Goal: Task Accomplishment & Management: Use online tool/utility

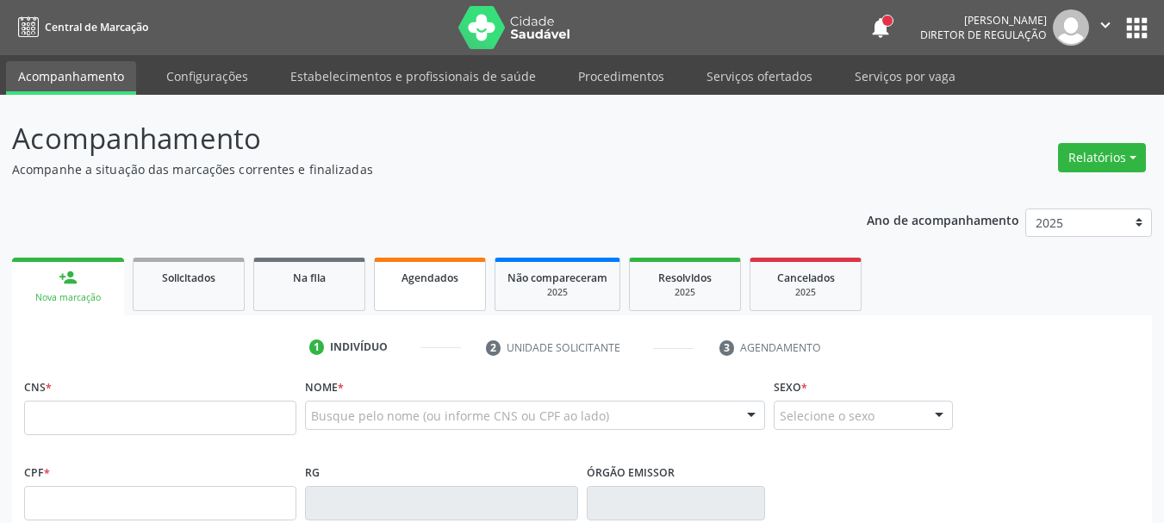
scroll to position [53, 0]
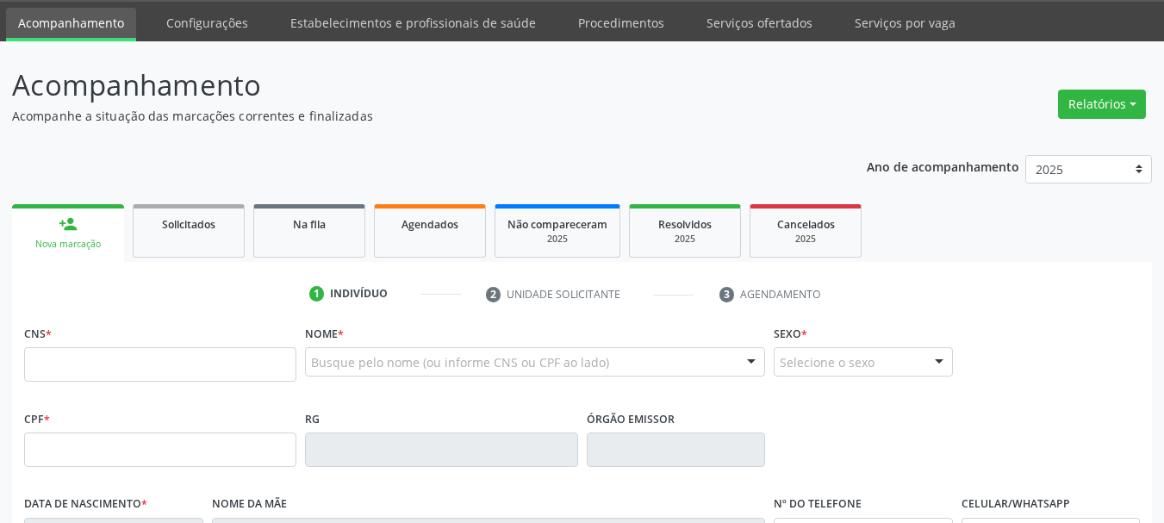
click at [225, 200] on ul "person_add Nova marcação Solicitados Na fila Agendados Não compareceram 2025 Re…" at bounding box center [582, 231] width 1140 height 62
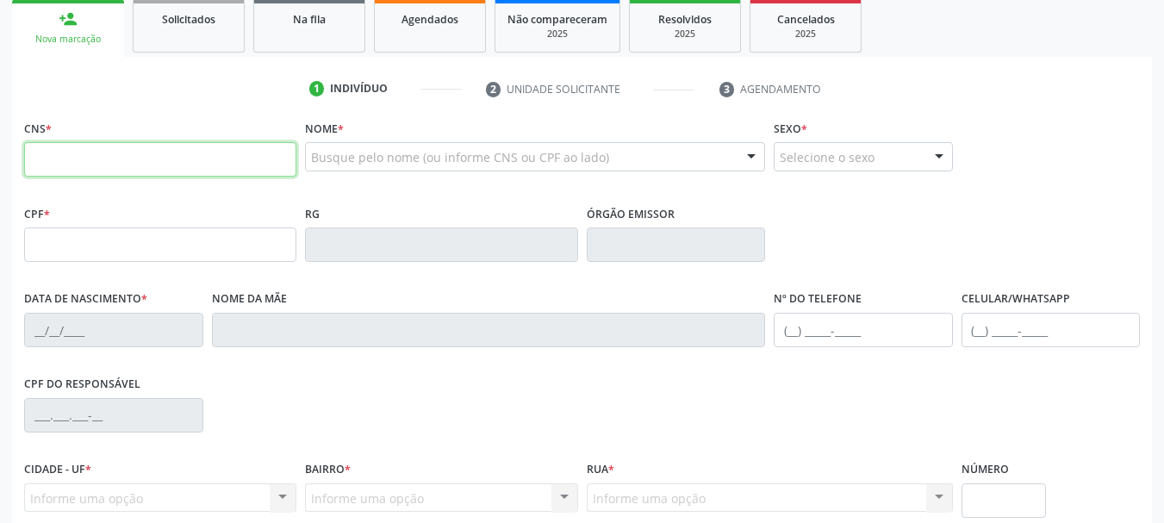
click at [225, 155] on input "text" at bounding box center [160, 159] width 272 height 34
type input "898 0037 2790 9554"
type input "[DATE]"
type input "[PERSON_NAME]"
type input "[PHONE_NUMBER]"
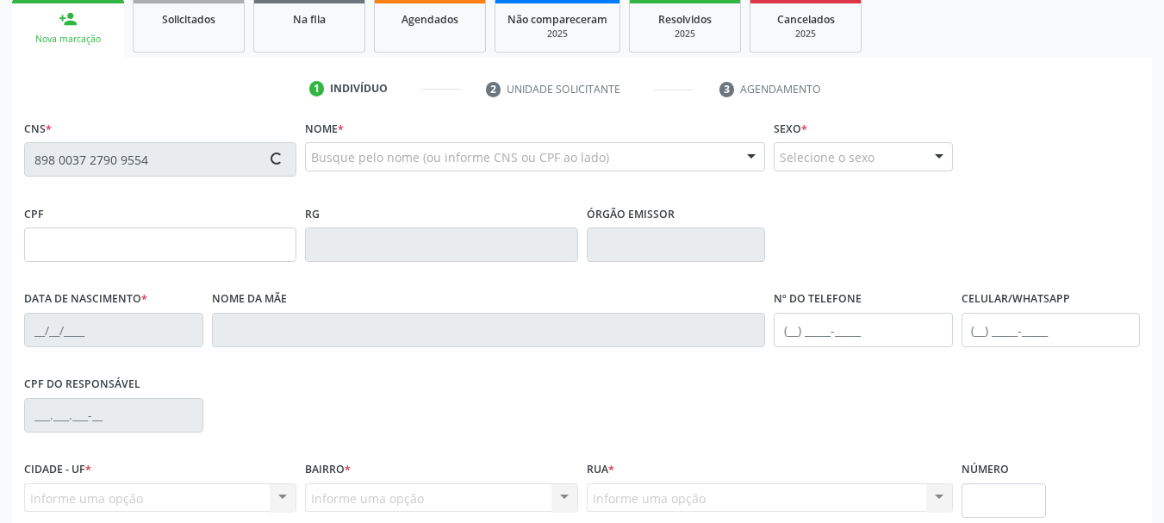
type input "011.121.924-84"
type input "90"
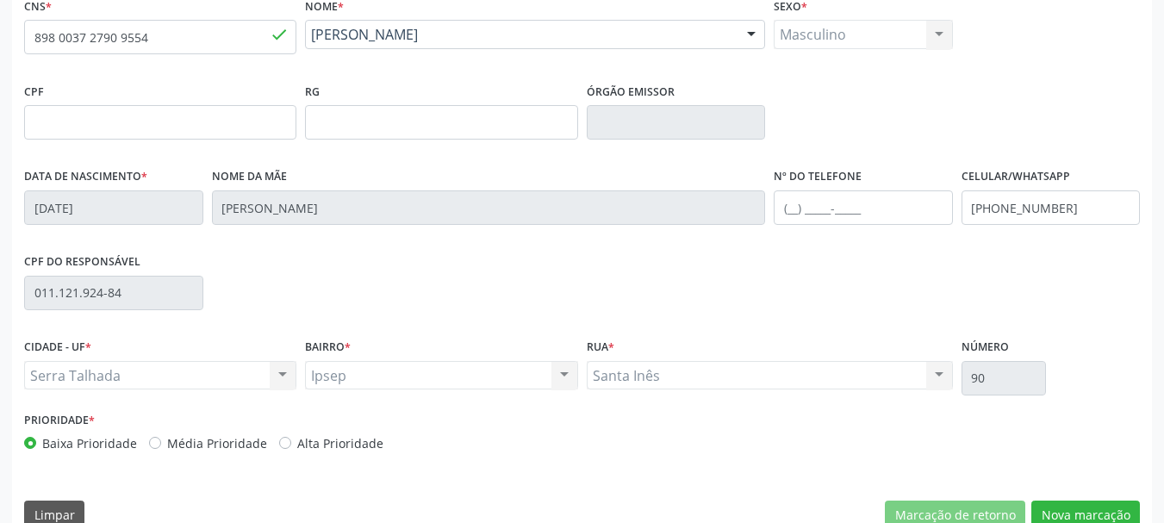
scroll to position [411, 0]
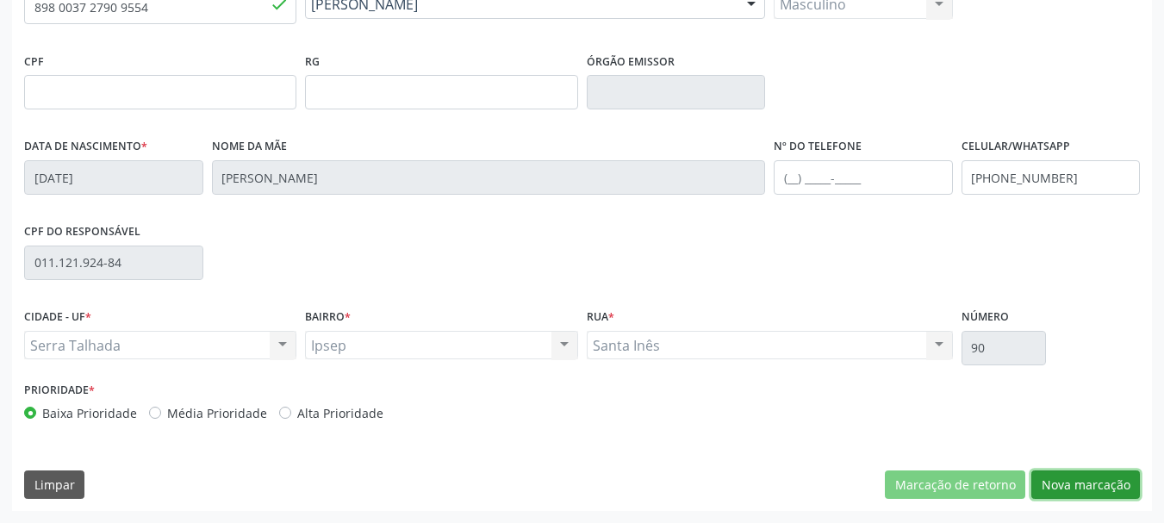
click at [1103, 480] on button "Nova marcação" at bounding box center [1085, 484] width 109 height 29
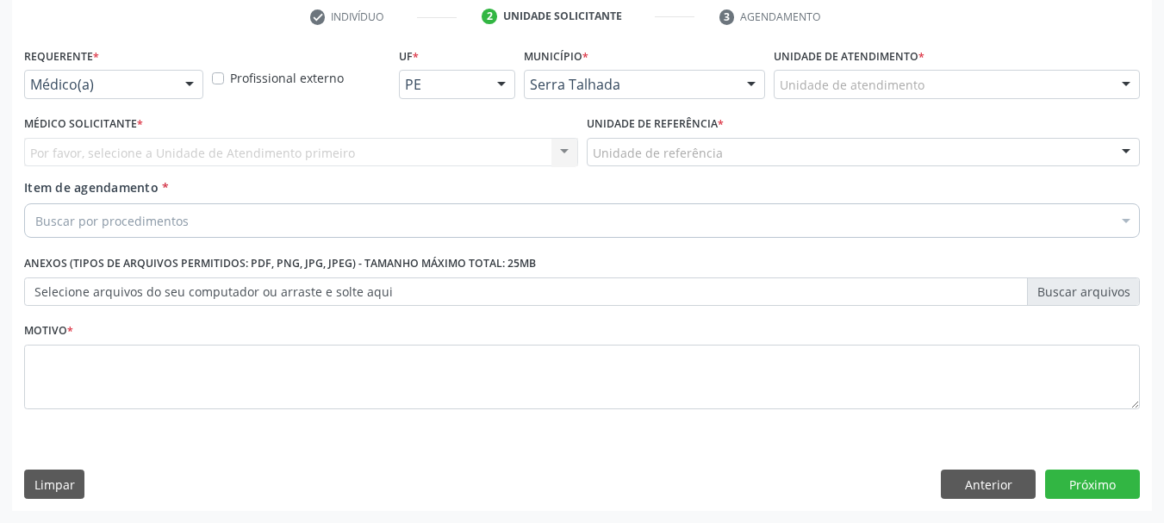
scroll to position [331, 0]
click at [52, 67] on label "Requerente *" at bounding box center [61, 56] width 75 height 27
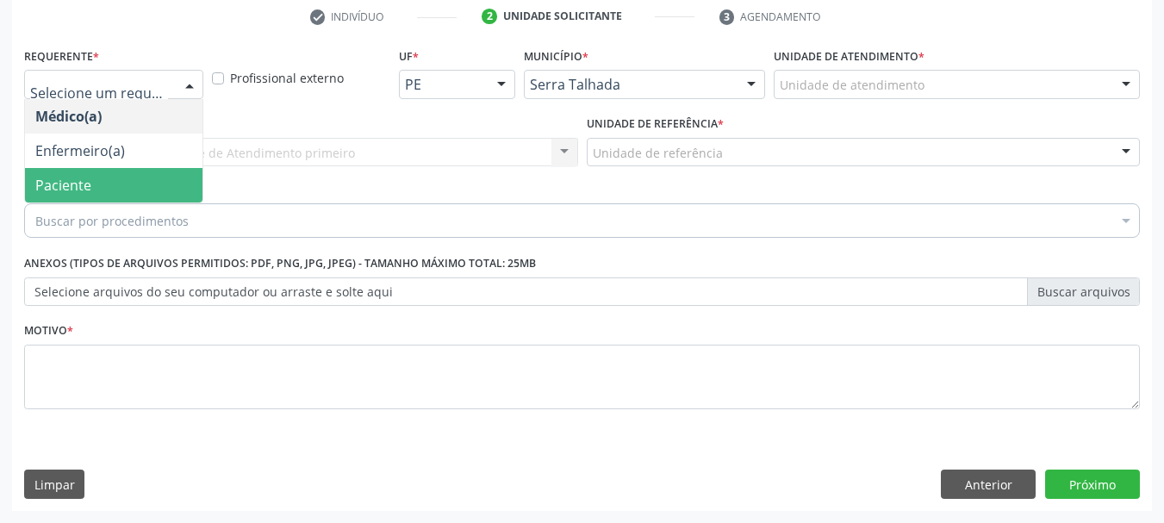
click at [67, 178] on span "Paciente" at bounding box center [63, 185] width 56 height 19
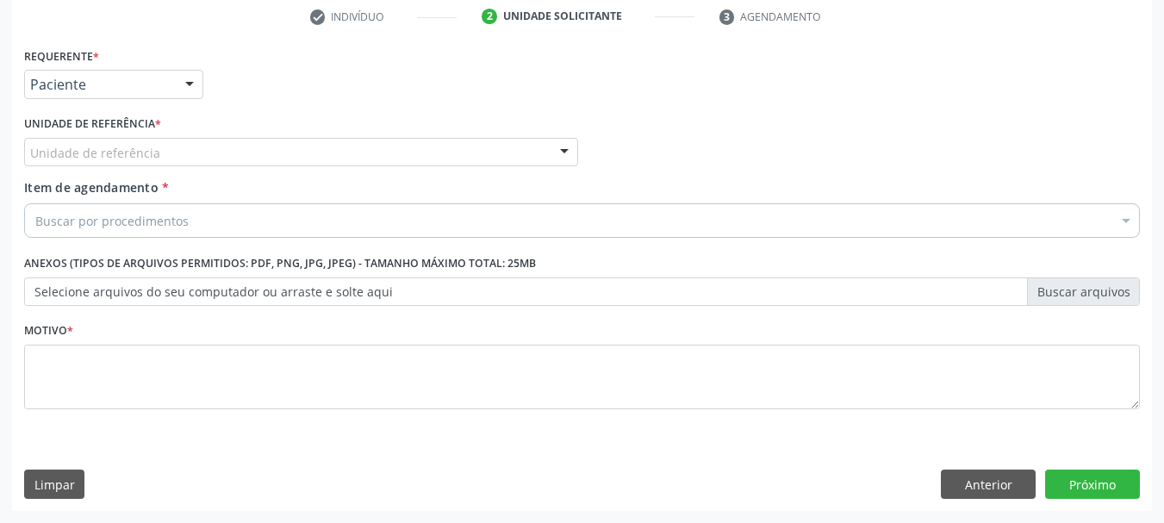
click at [67, 164] on div "Unidade de referência" at bounding box center [301, 152] width 554 height 29
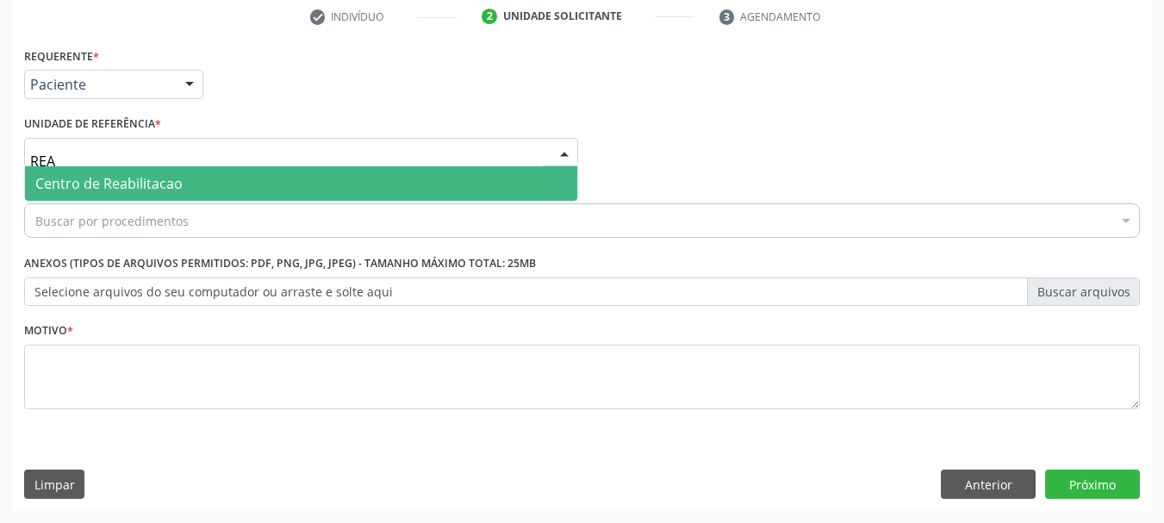
type input "REAB"
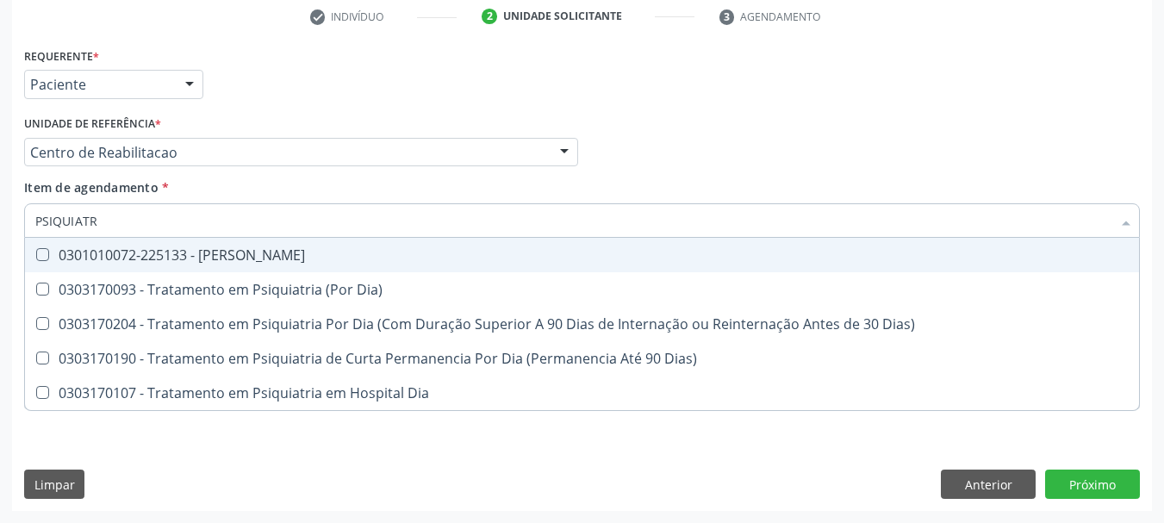
type input "PSIQUIATRA"
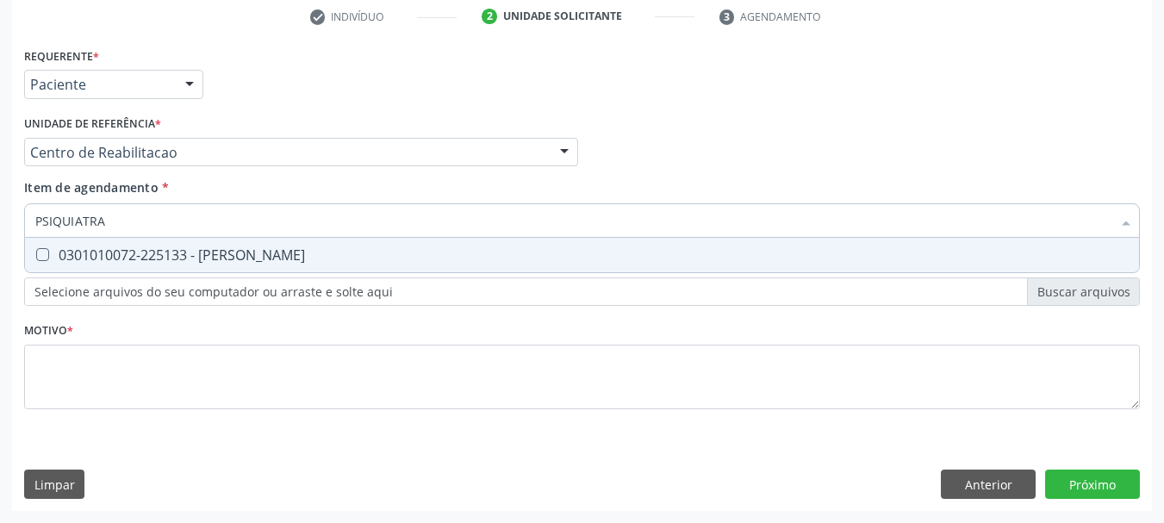
click at [225, 252] on div "0301010072-225133 - [PERSON_NAME]" at bounding box center [581, 255] width 1093 height 14
checkbox Psiquiatra "true"
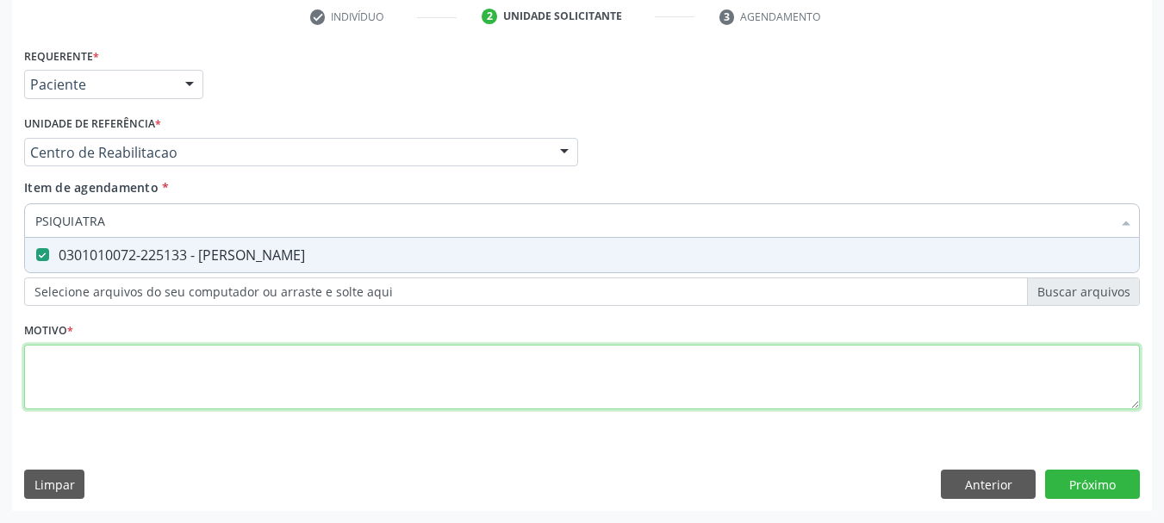
click at [107, 354] on div "Requerente * Paciente Médico(a) Enfermeiro(a) Paciente Nenhum resultado encontr…" at bounding box center [582, 238] width 1116 height 390
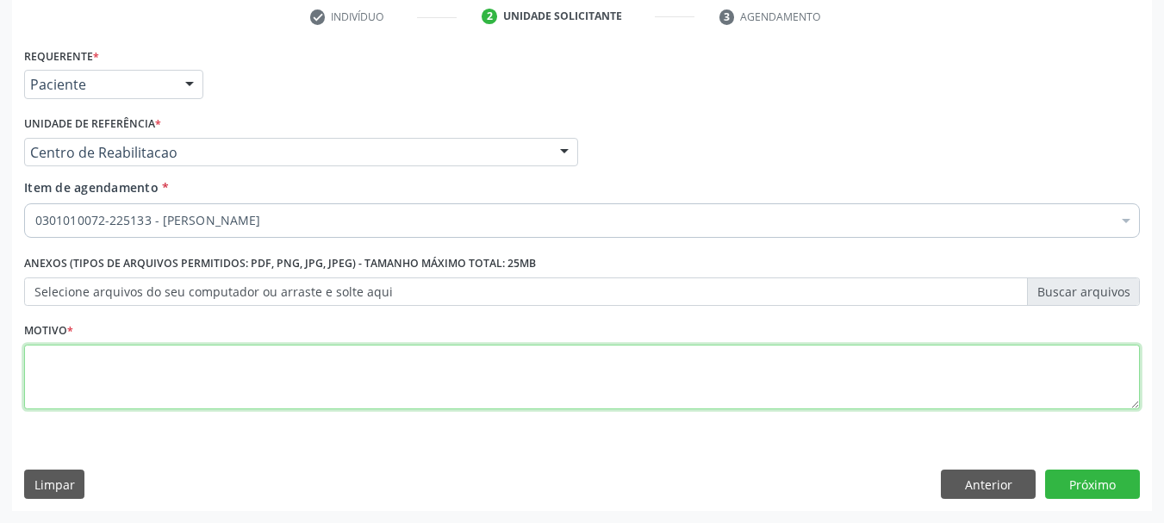
type textarea ";"
type textarea "."
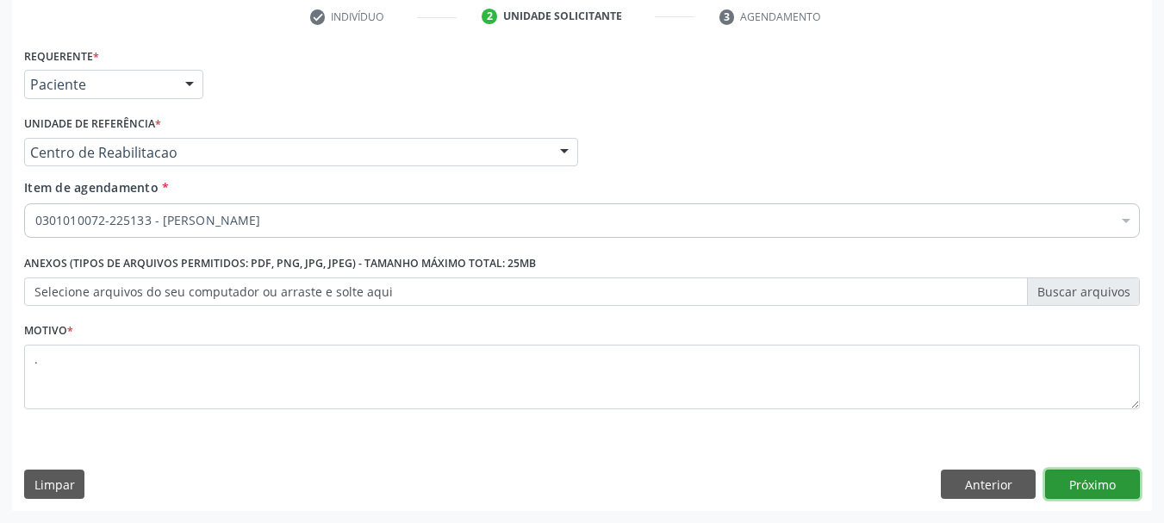
click at [1127, 487] on button "Próximo" at bounding box center [1092, 483] width 95 height 29
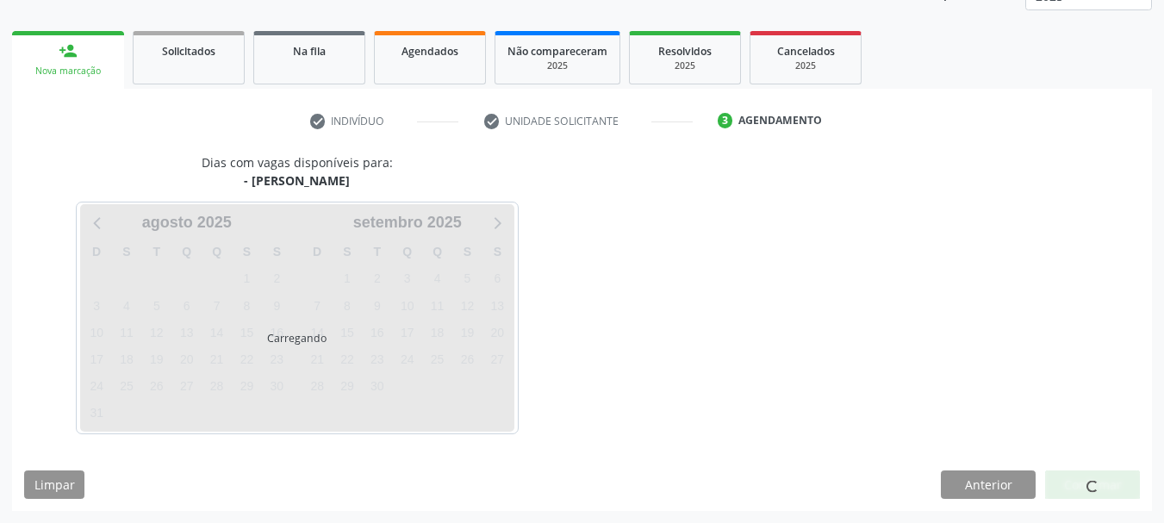
scroll to position [227, 0]
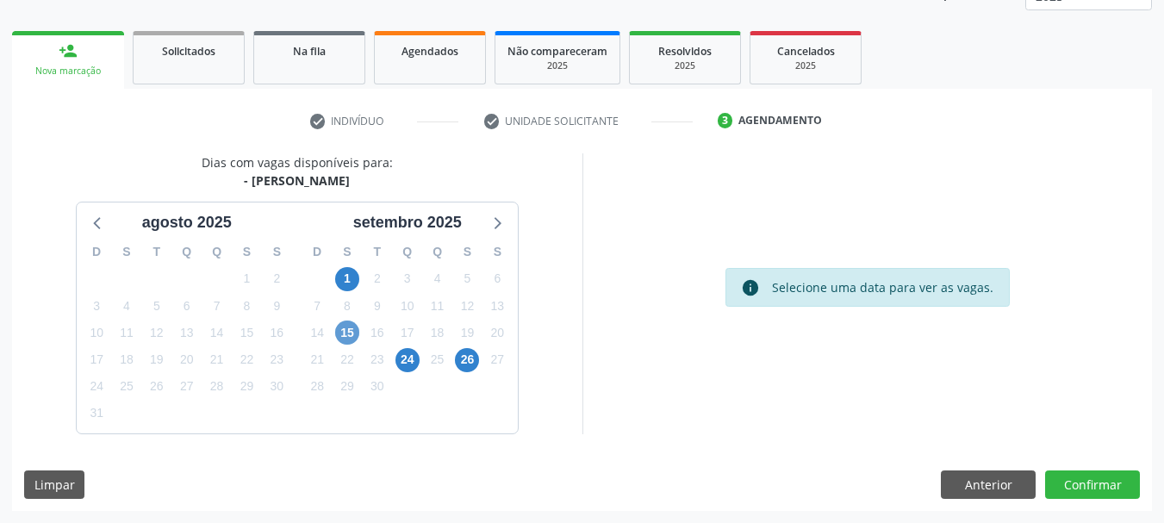
click at [342, 341] on div "D S T Q Q S S 31 1 2 3 4 5 6 7 8 9 10 11 12 13 14 15 16 17 18 19 20 21 22 23 24…" at bounding box center [407, 333] width 221 height 198
click at [342, 339] on span "15" at bounding box center [347, 332] width 24 height 24
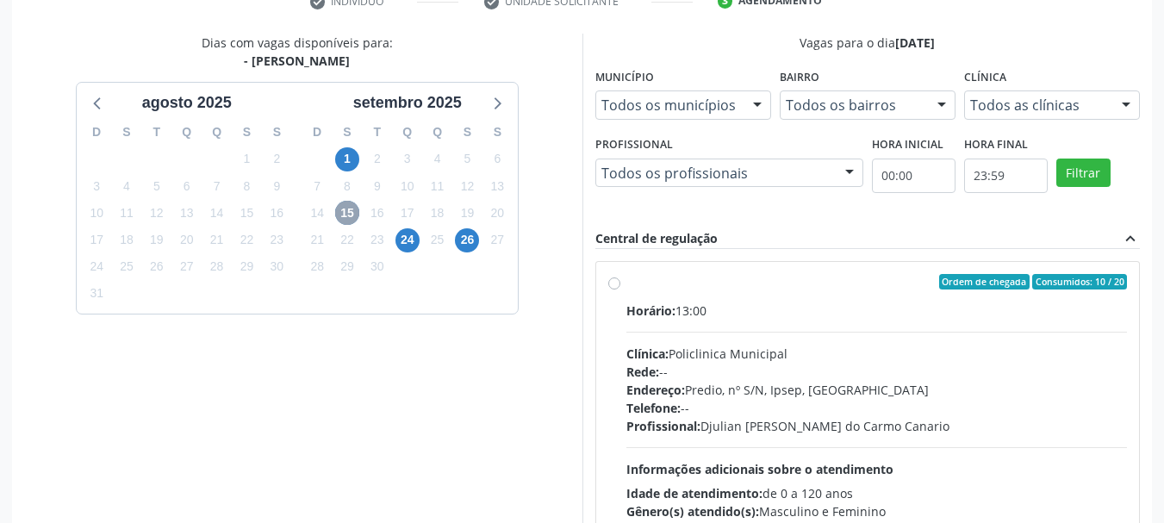
scroll to position [399, 0]
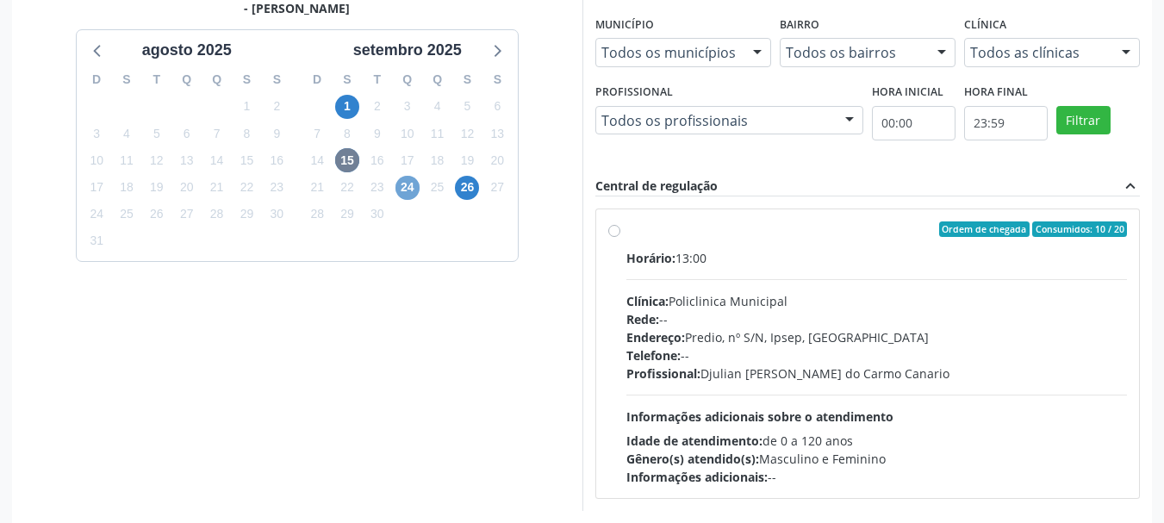
click at [401, 195] on span "24" at bounding box center [407, 188] width 24 height 24
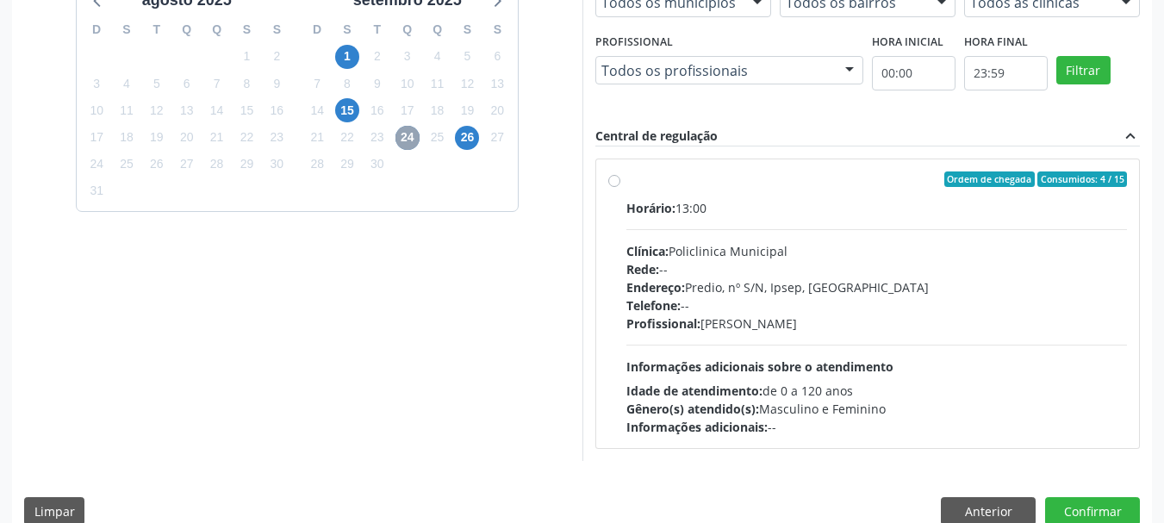
scroll to position [476, 0]
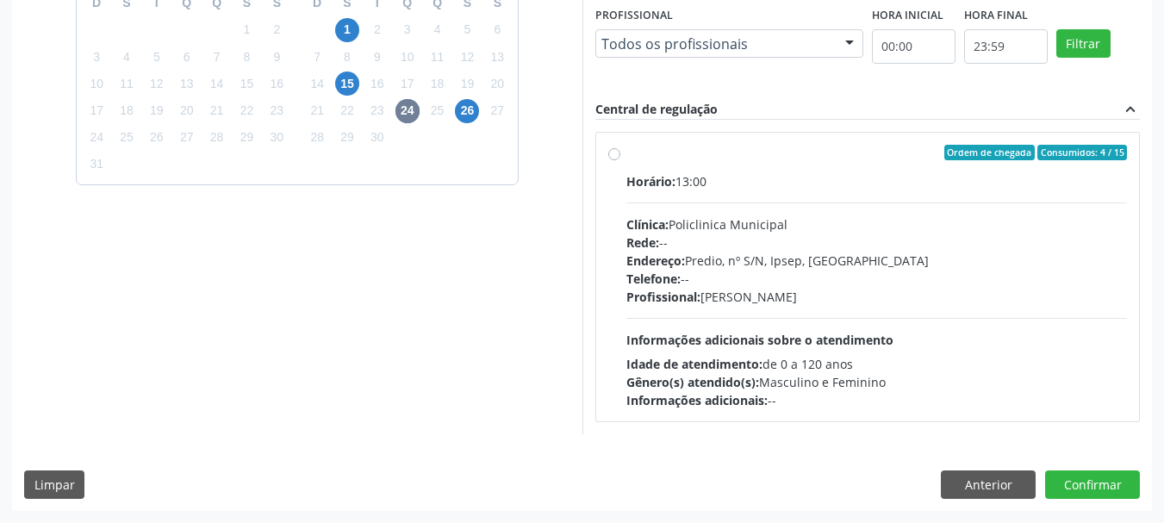
click at [780, 230] on div "Clínica: Policlinica Municipal" at bounding box center [876, 224] width 501 height 18
click at [620, 160] on input "Ordem de chegada Consumidos: 4 / 15 Horário: 13:00 Clínica: Policlinica Municip…" at bounding box center [614, 153] width 12 height 16
radio input "true"
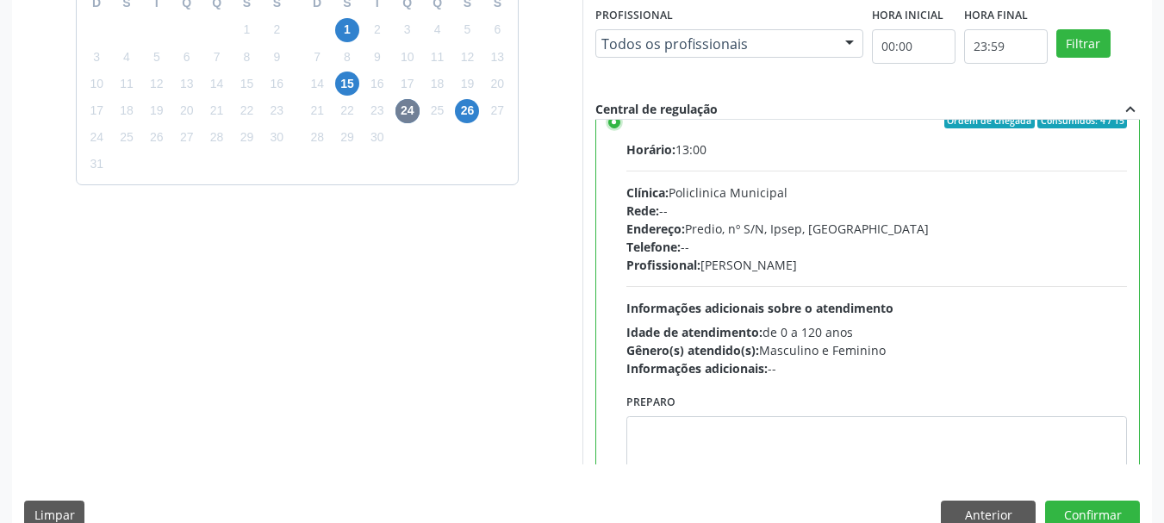
scroll to position [85, 0]
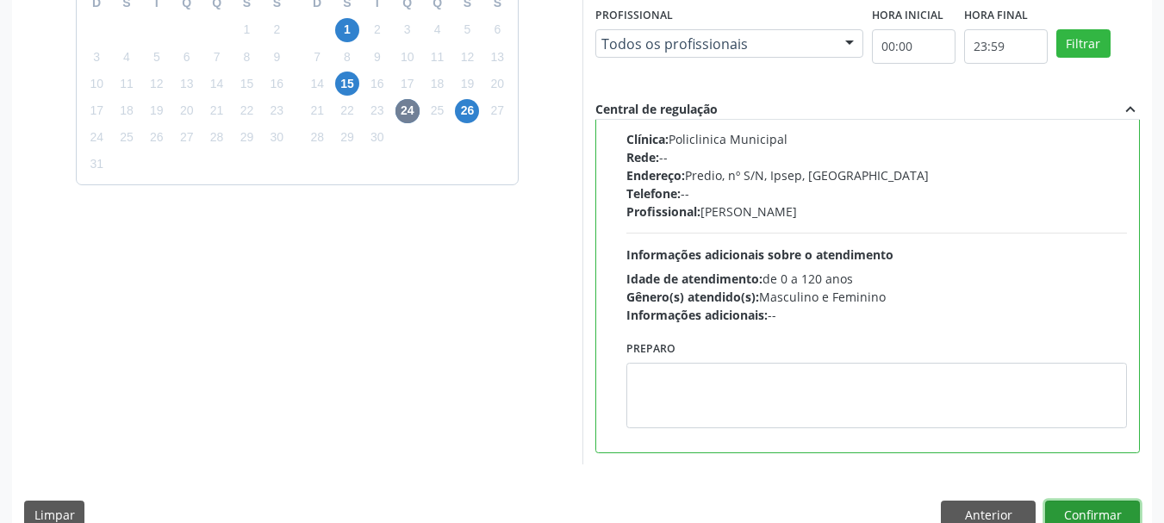
click at [1105, 501] on button "Confirmar" at bounding box center [1092, 514] width 95 height 29
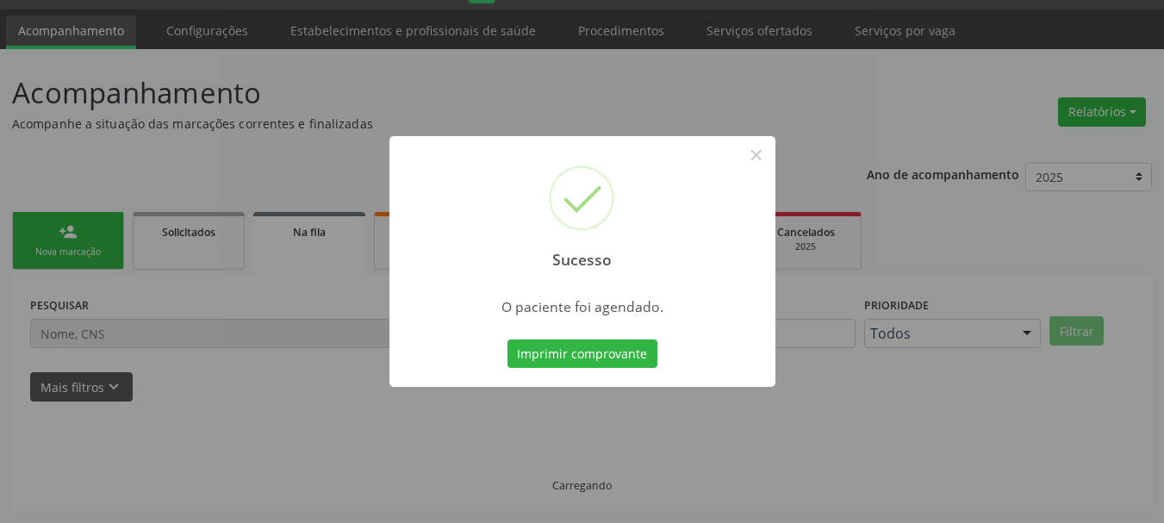
scroll to position [46, 0]
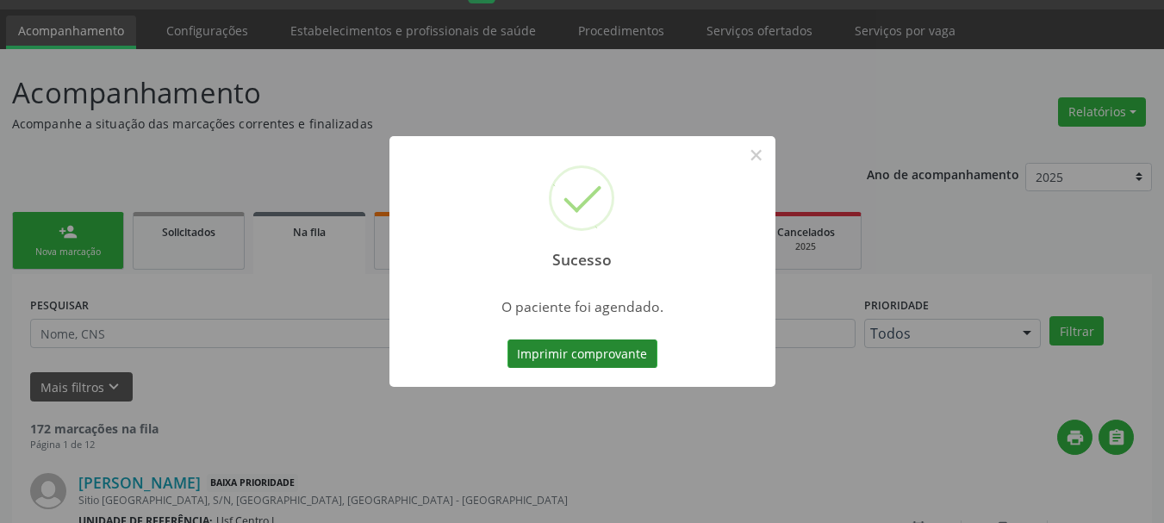
click at [550, 345] on button "Imprimir comprovante" at bounding box center [582, 353] width 150 height 29
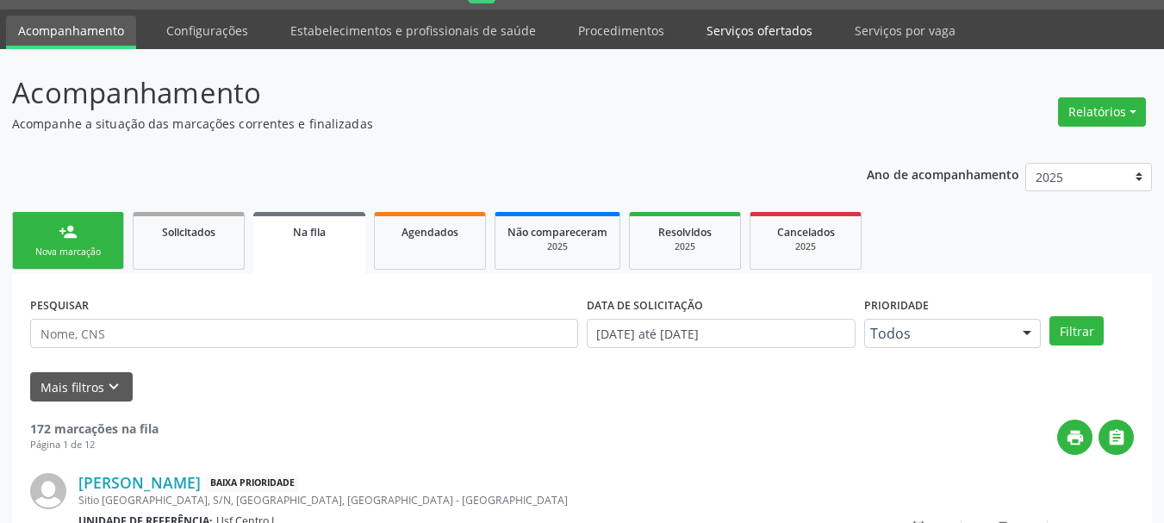
click at [715, 34] on link "Serviços ofertados" at bounding box center [759, 31] width 130 height 30
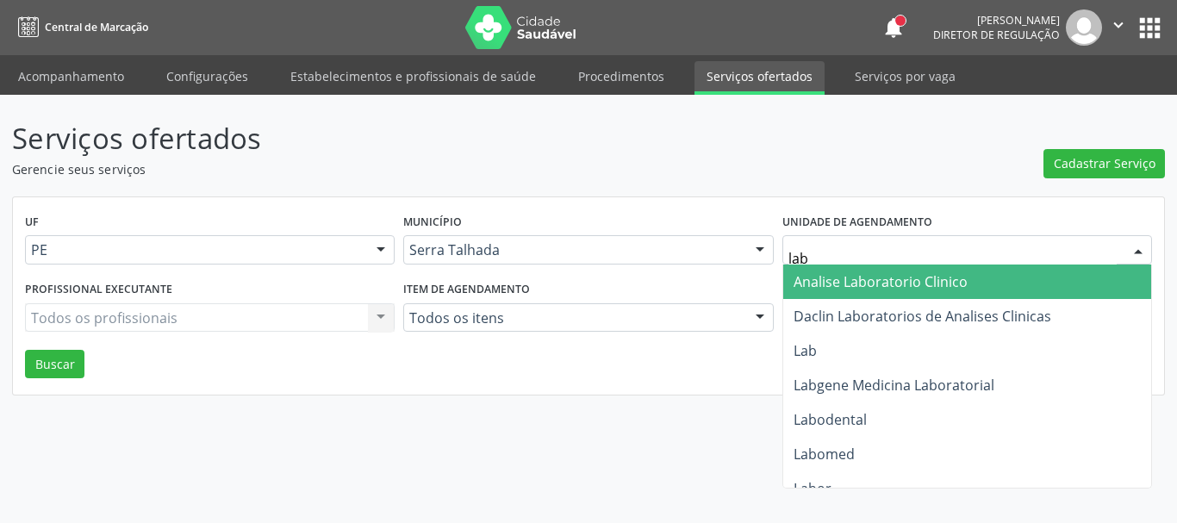
type input "labg"
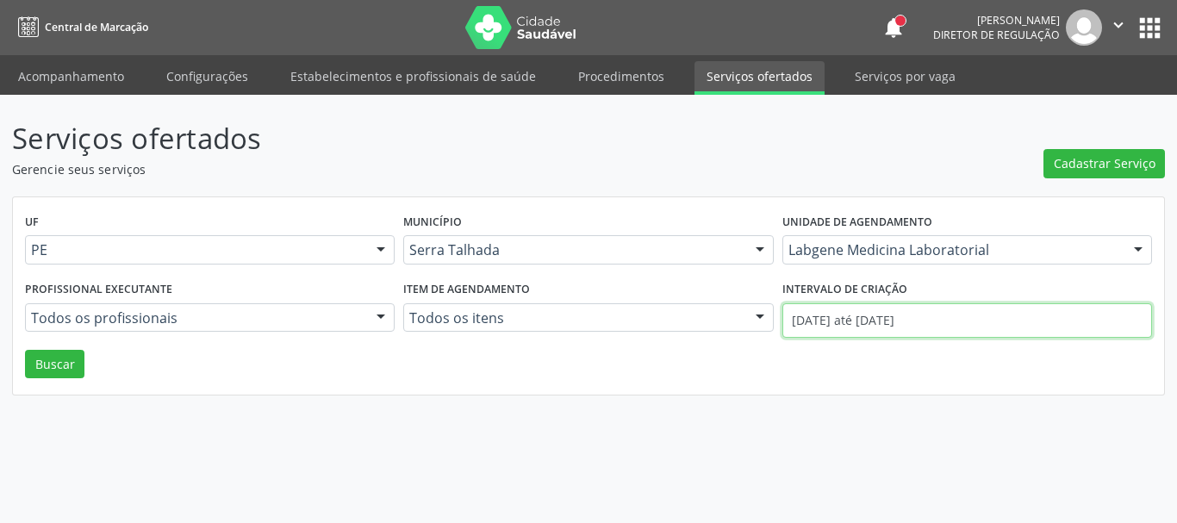
click at [928, 310] on input "[DATE] até [DATE]" at bounding box center [967, 320] width 370 height 34
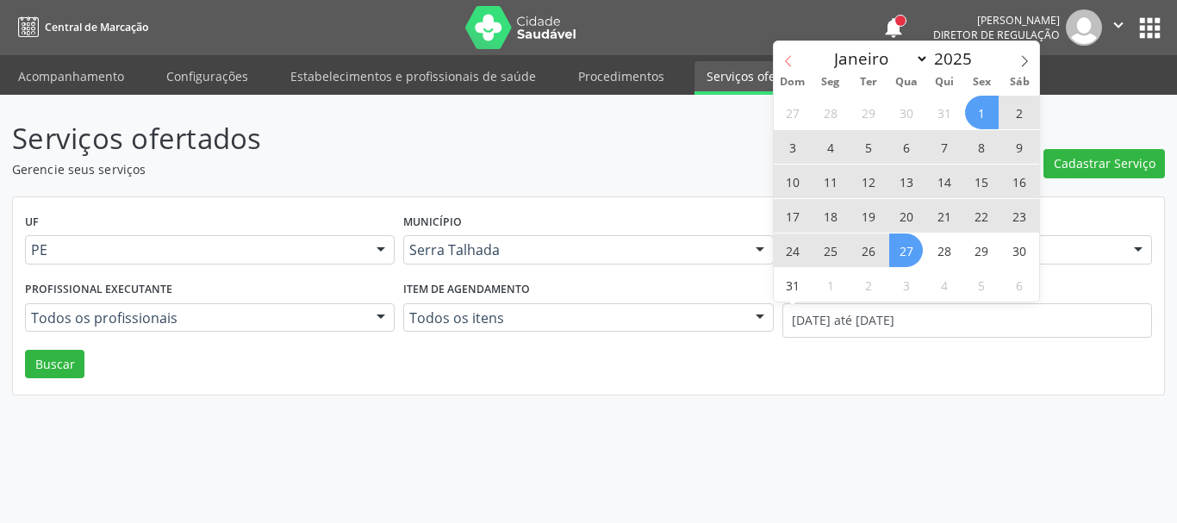
click at [787, 49] on span at bounding box center [788, 55] width 29 height 29
select select "6"
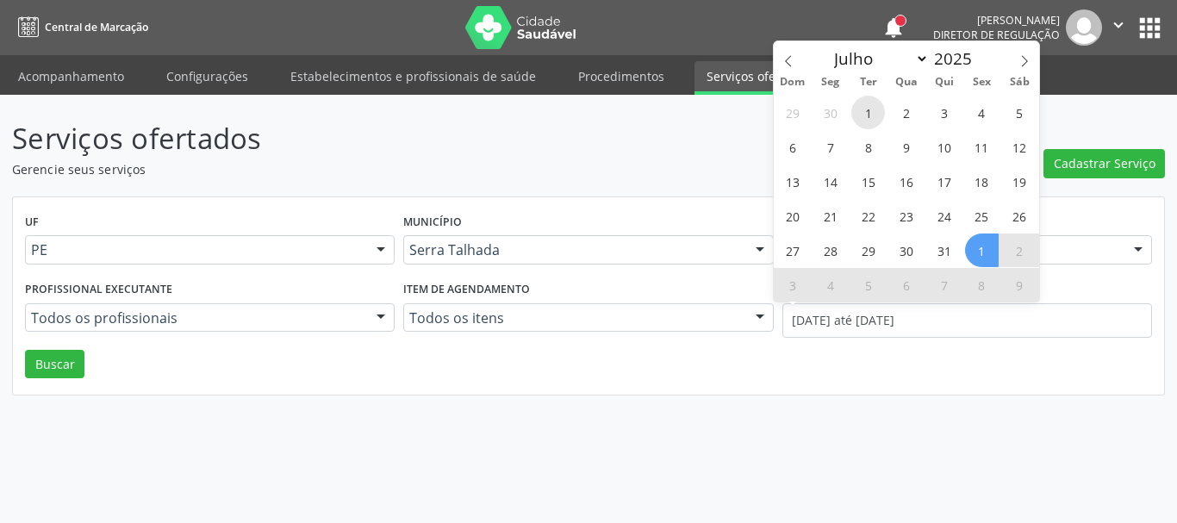
click at [868, 113] on span "1" at bounding box center [868, 113] width 34 height 34
type input "[DATE]"
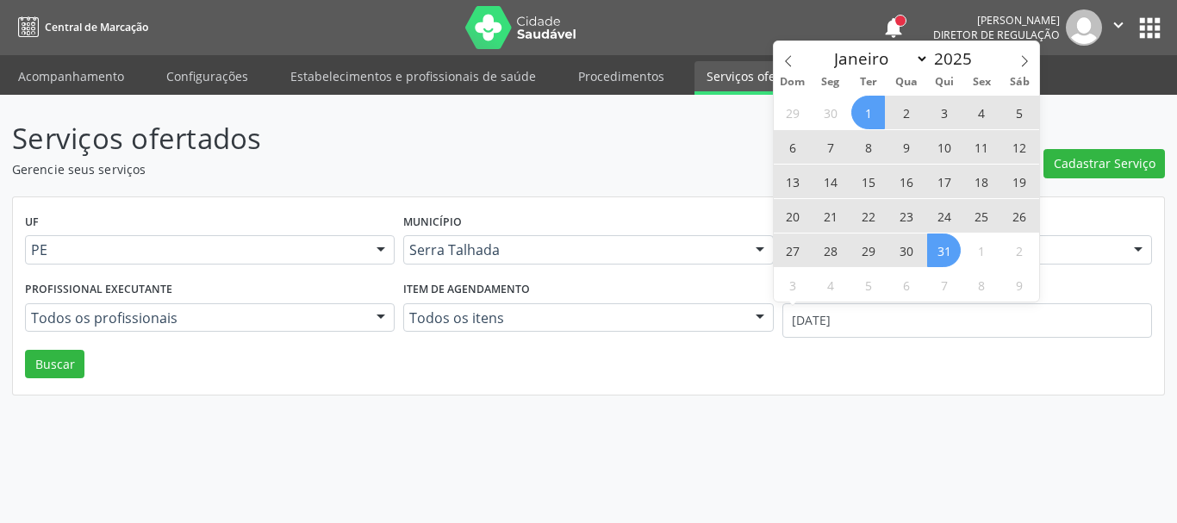
click at [947, 249] on span "31" at bounding box center [944, 250] width 34 height 34
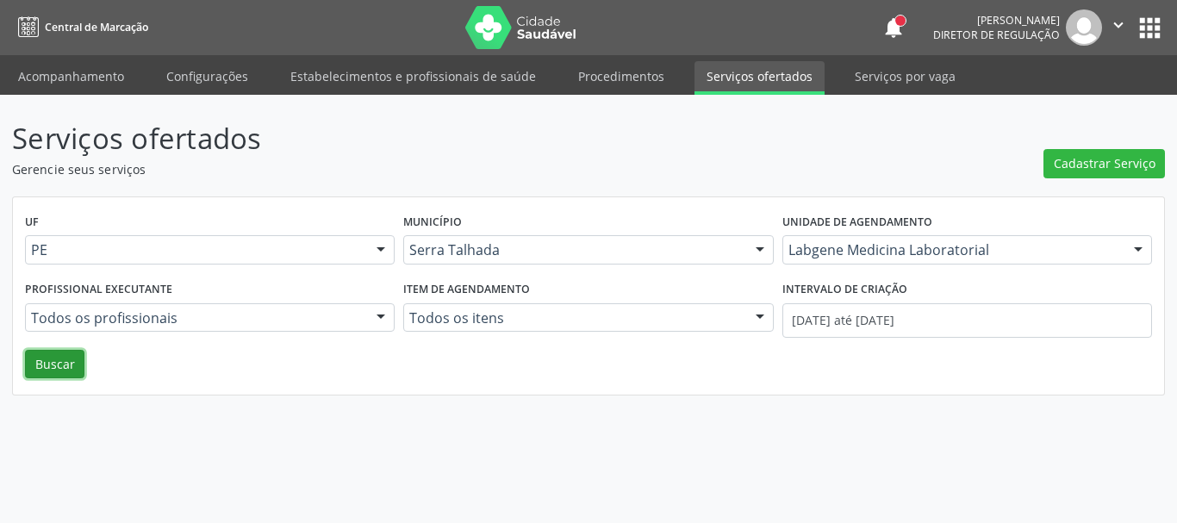
click at [68, 372] on button "Buscar" at bounding box center [54, 364] width 59 height 29
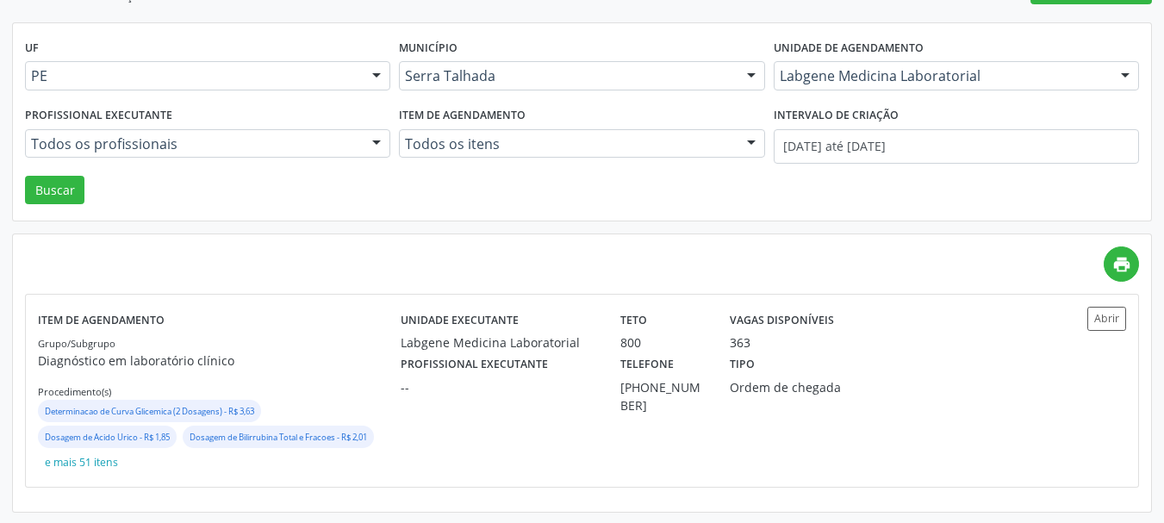
scroll to position [176, 0]
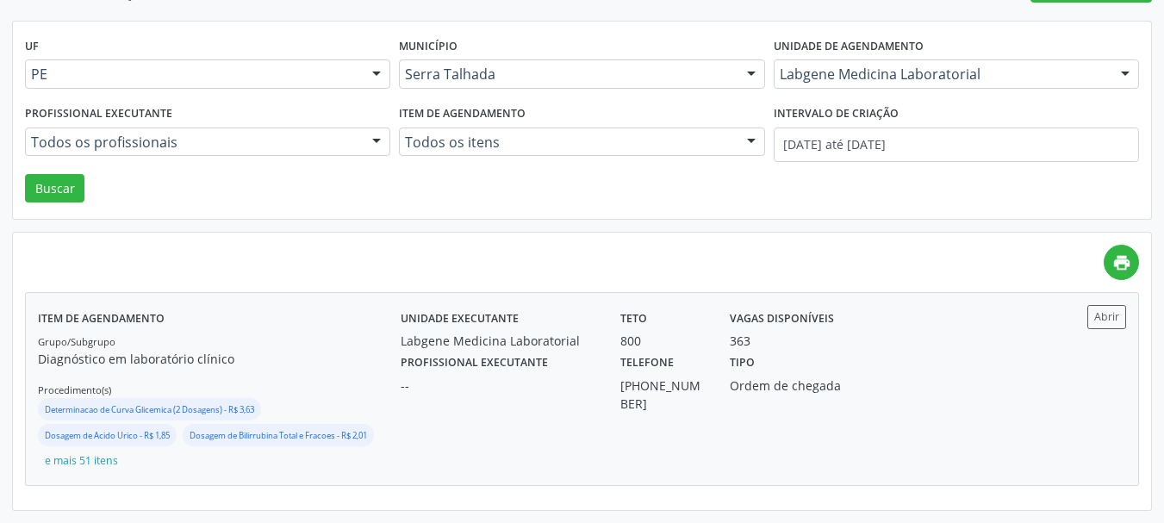
click at [492, 418] on div "Unidade executante Labgene Medicina Laboratorial Teto 800 Vagas disponíveis 363…" at bounding box center [718, 388] width 635 height 167
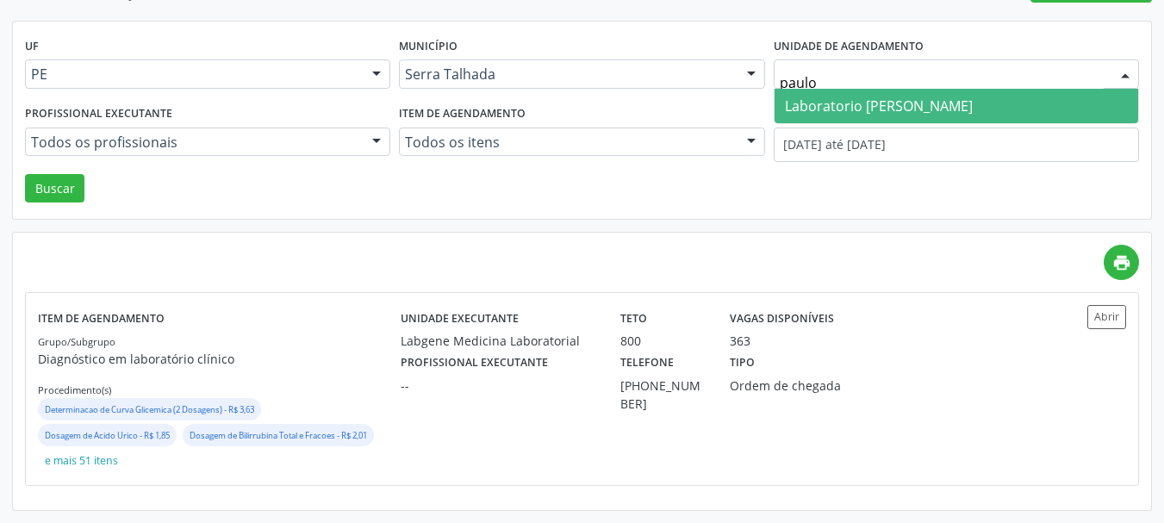
type input "paulo"
click at [923, 89] on span "Laboratorio [PERSON_NAME]" at bounding box center [956, 106] width 364 height 34
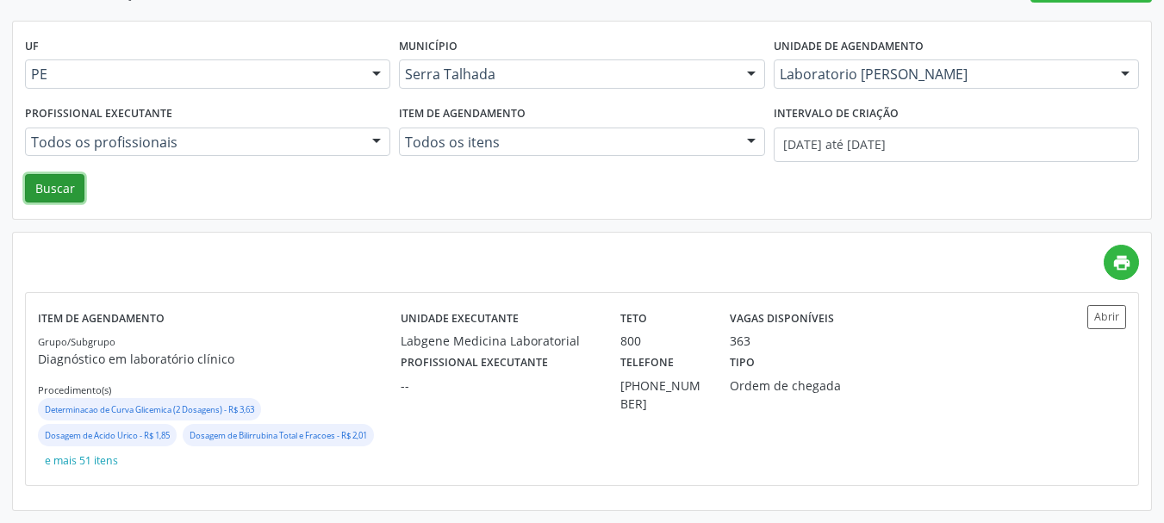
click at [47, 177] on button "Buscar" at bounding box center [54, 188] width 59 height 29
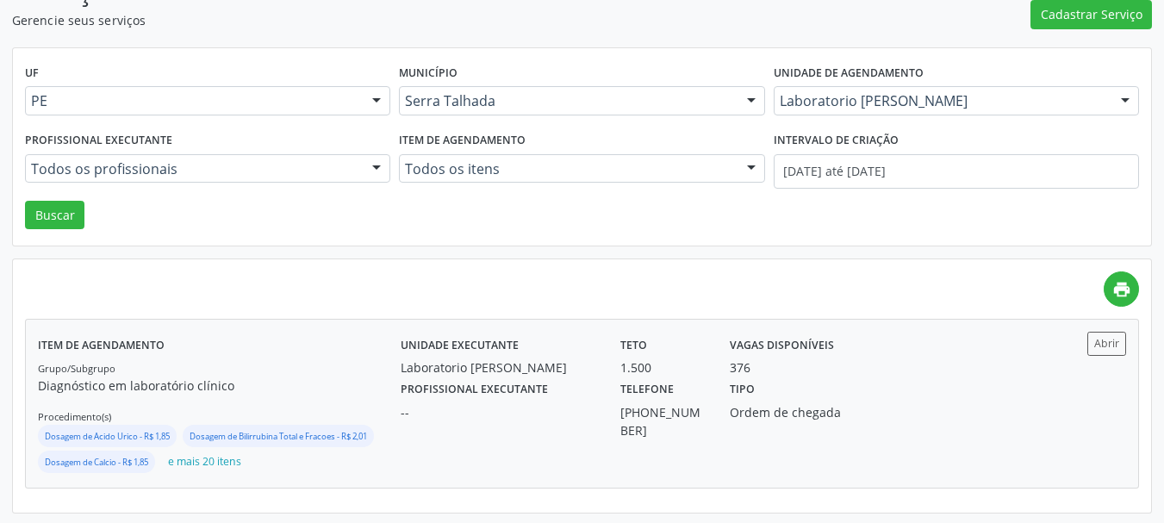
scroll to position [152, 0]
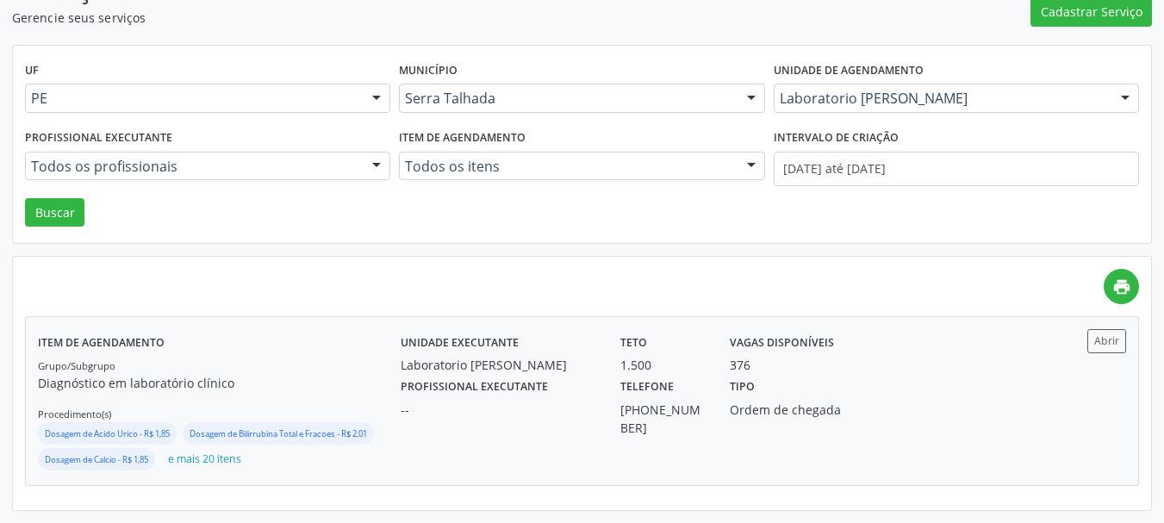
click at [1043, 366] on div "Abrir" at bounding box center [1080, 401] width 90 height 144
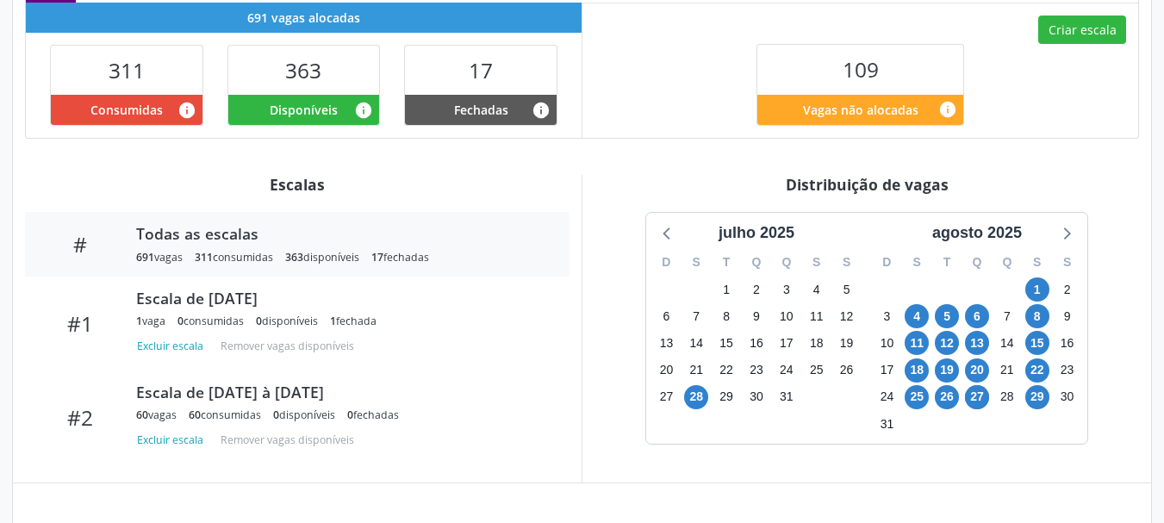
scroll to position [603, 0]
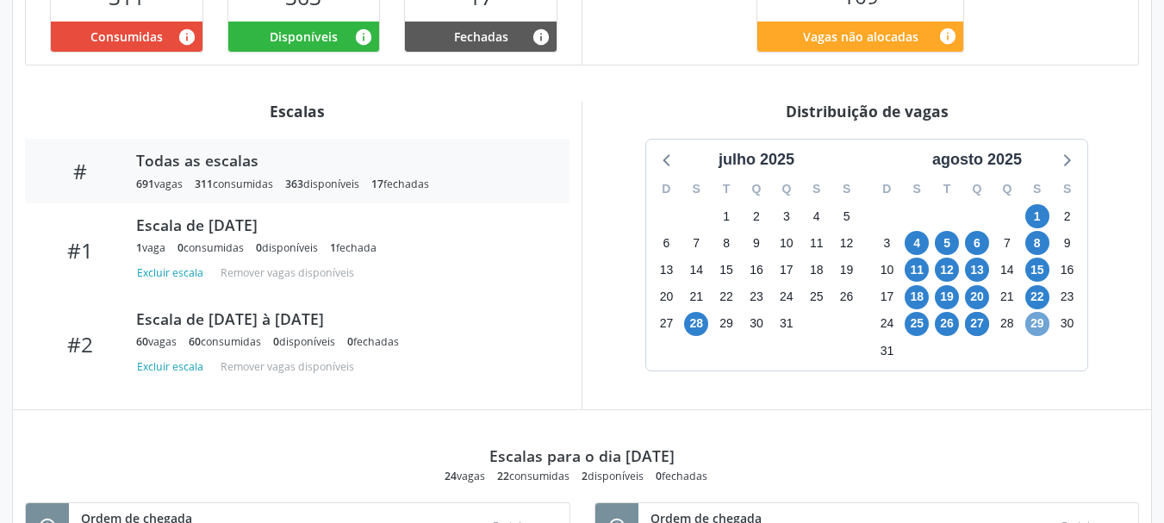
click at [1044, 327] on span "29" at bounding box center [1037, 324] width 24 height 24
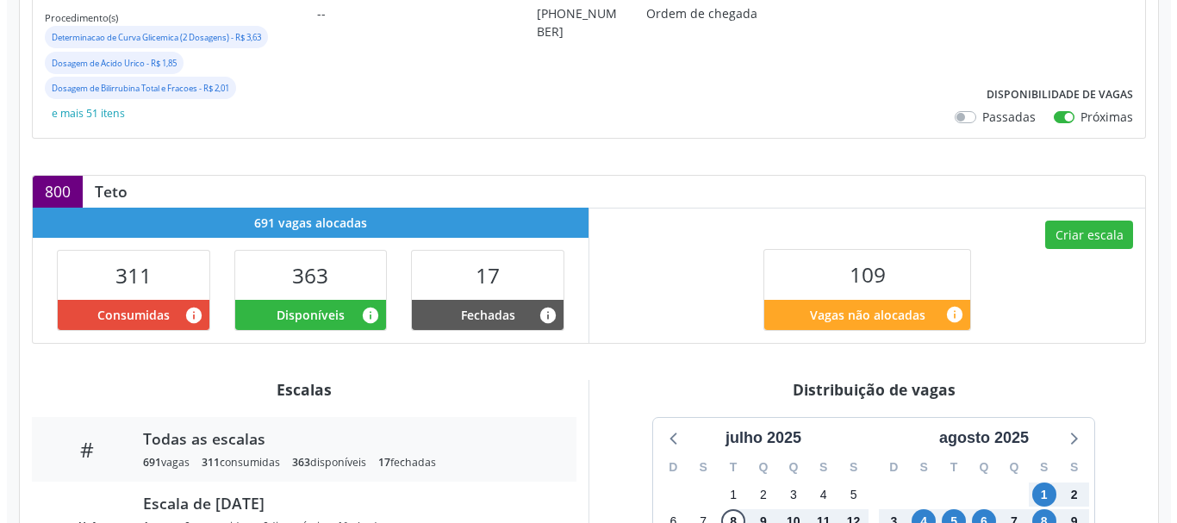
scroll to position [323, 0]
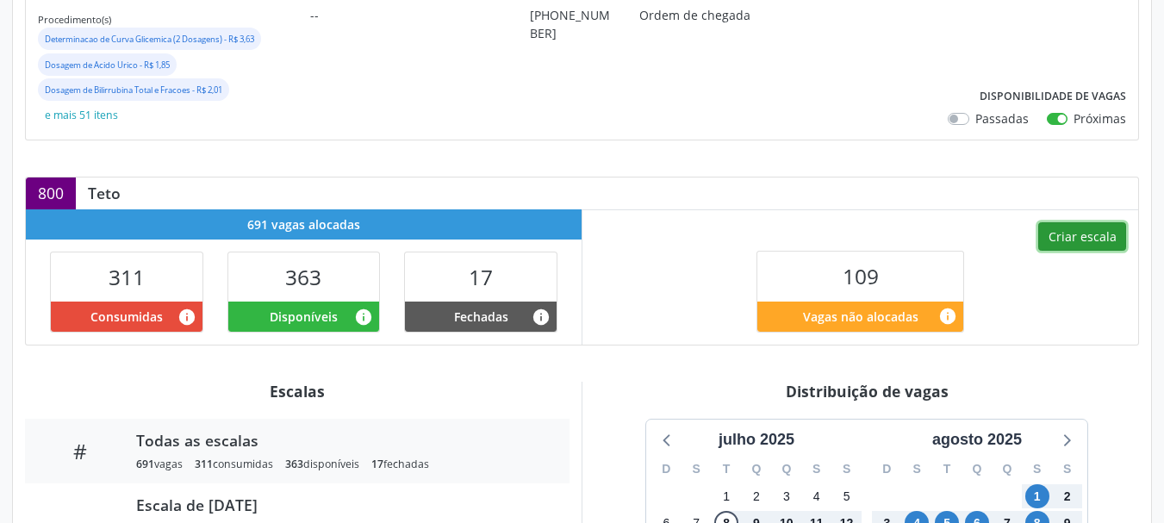
click at [1069, 239] on button "Criar escala" at bounding box center [1082, 236] width 88 height 29
select select "7"
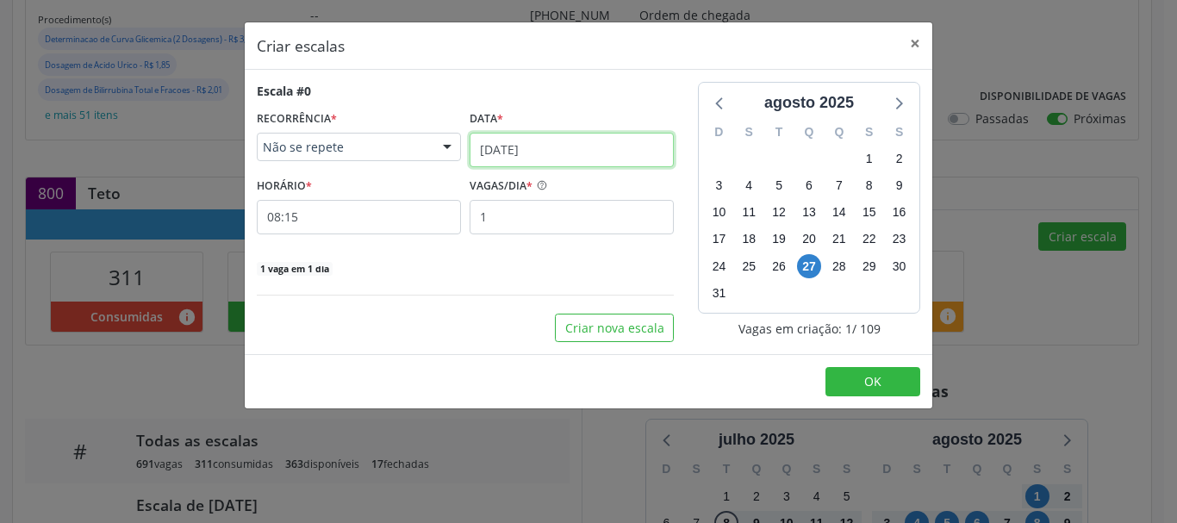
click at [530, 157] on input "27/08/2025" at bounding box center [571, 150] width 204 height 34
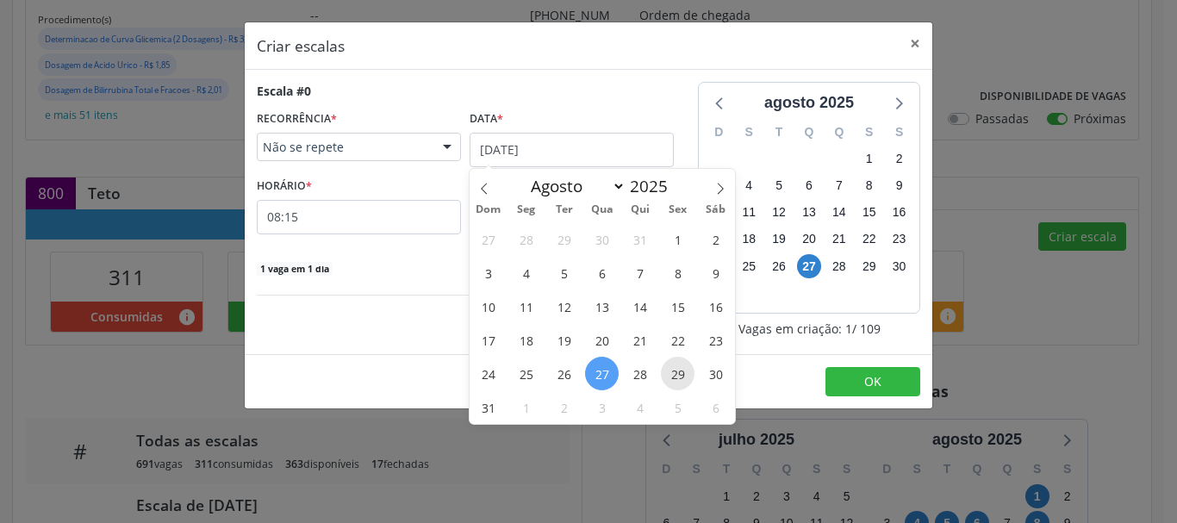
click at [675, 384] on span "29" at bounding box center [678, 374] width 34 height 34
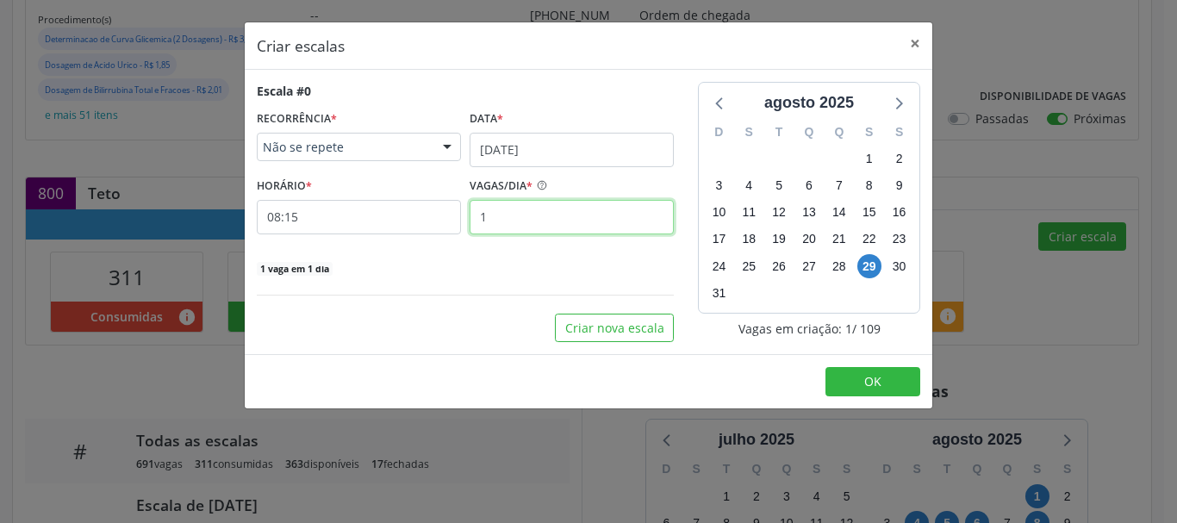
click at [496, 227] on input "1" at bounding box center [571, 217] width 204 height 34
type input "10"
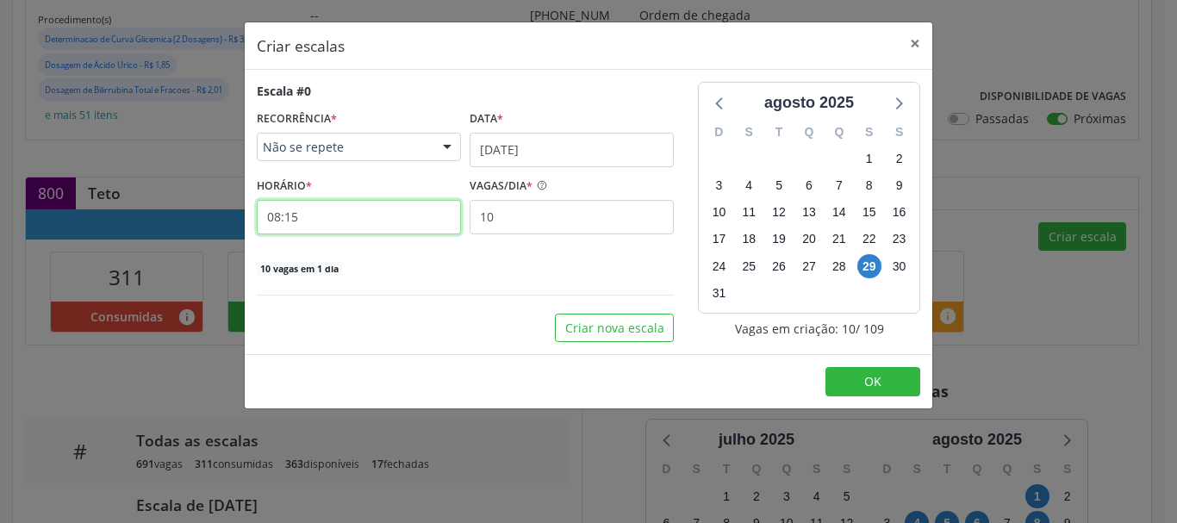
click at [403, 227] on input "08:15" at bounding box center [359, 217] width 204 height 34
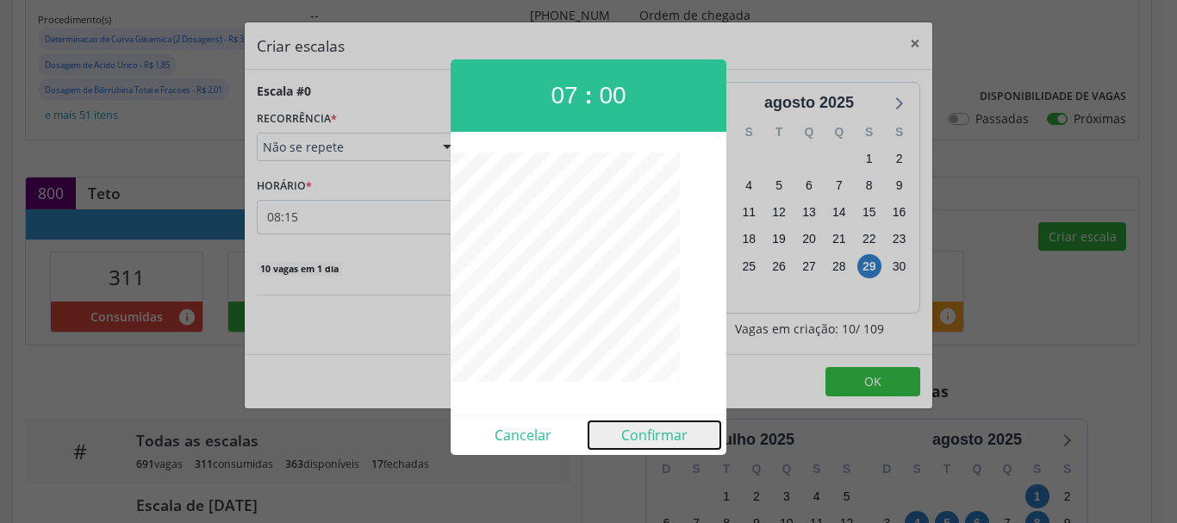
click at [661, 427] on button "Confirmar" at bounding box center [654, 435] width 132 height 28
type input "07:00"
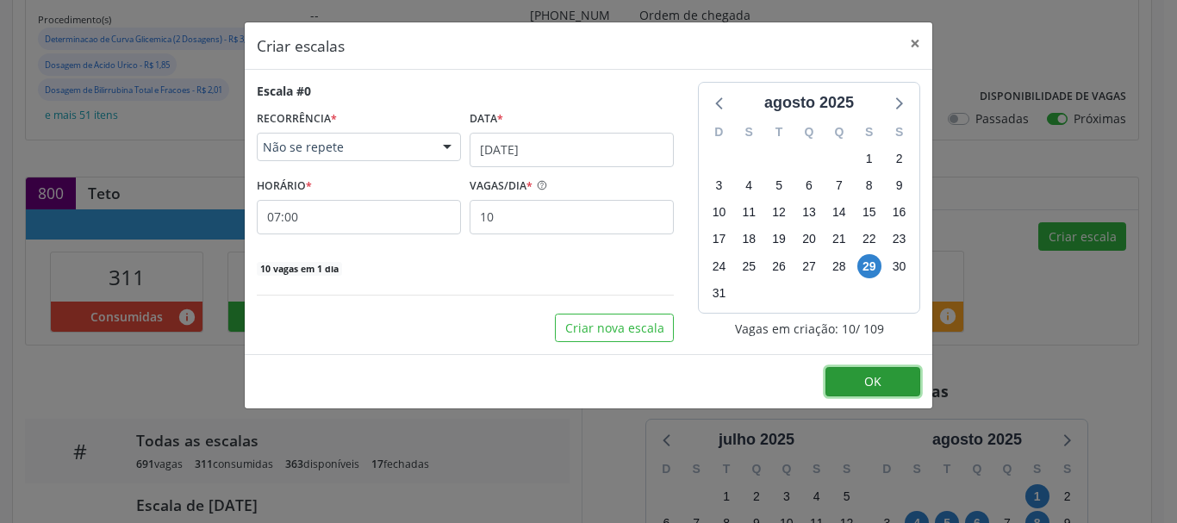
click at [852, 373] on button "OK" at bounding box center [872, 381] width 95 height 29
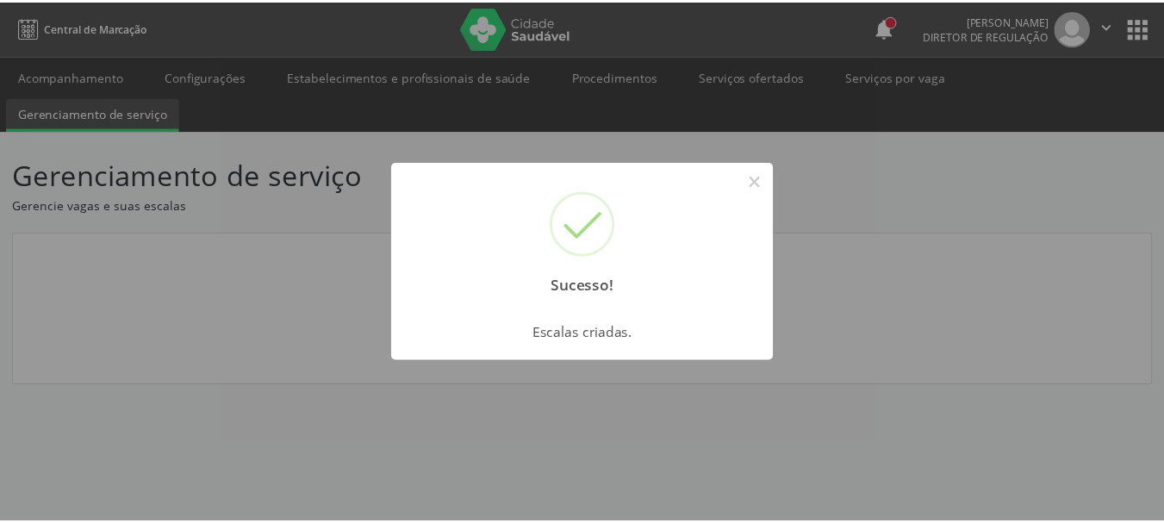
scroll to position [0, 0]
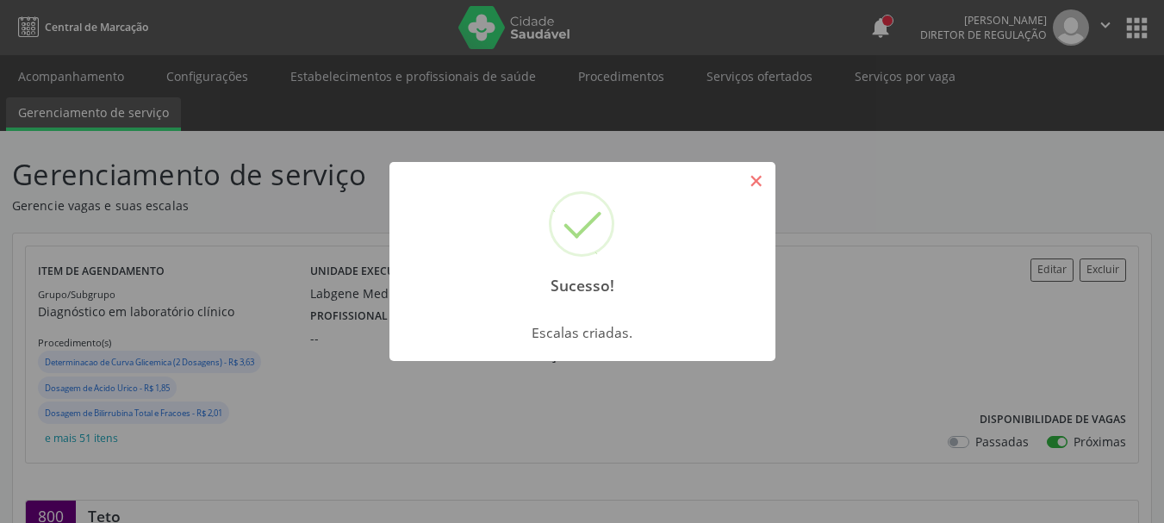
click at [751, 185] on button "×" at bounding box center [756, 180] width 29 height 29
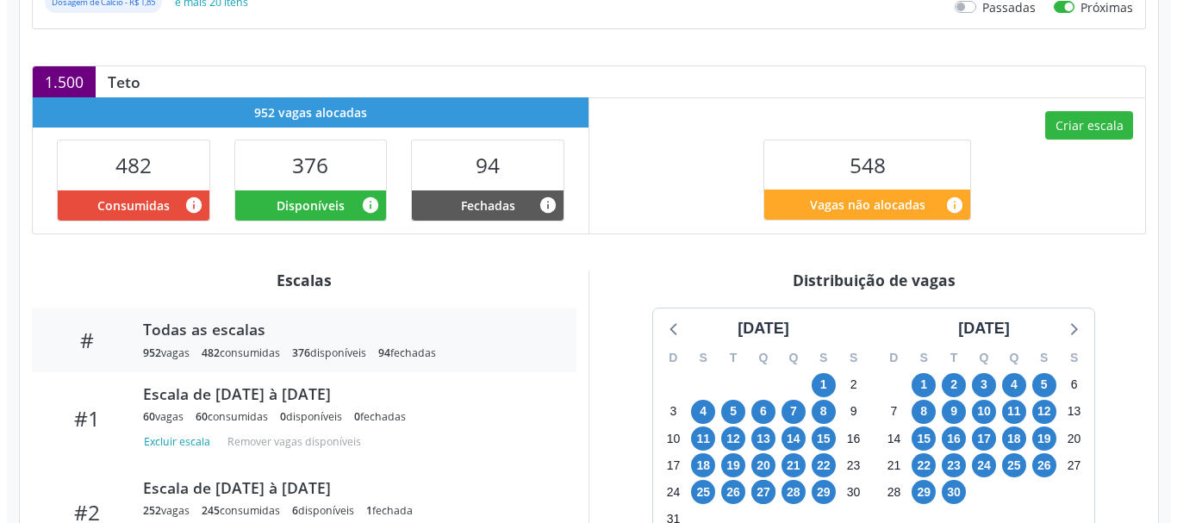
scroll to position [431, 0]
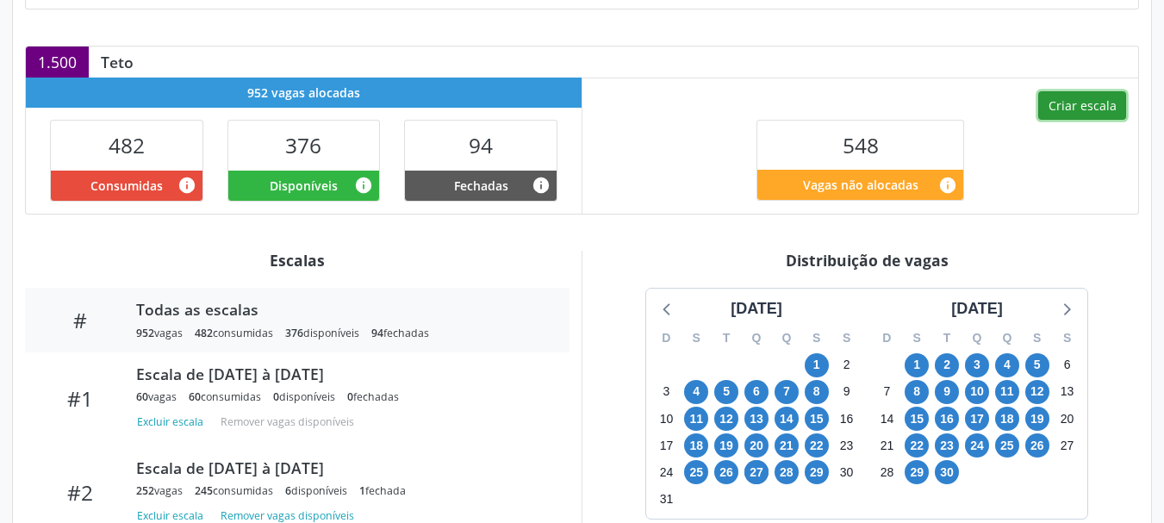
click at [1079, 113] on button "Criar escala" at bounding box center [1082, 105] width 88 height 29
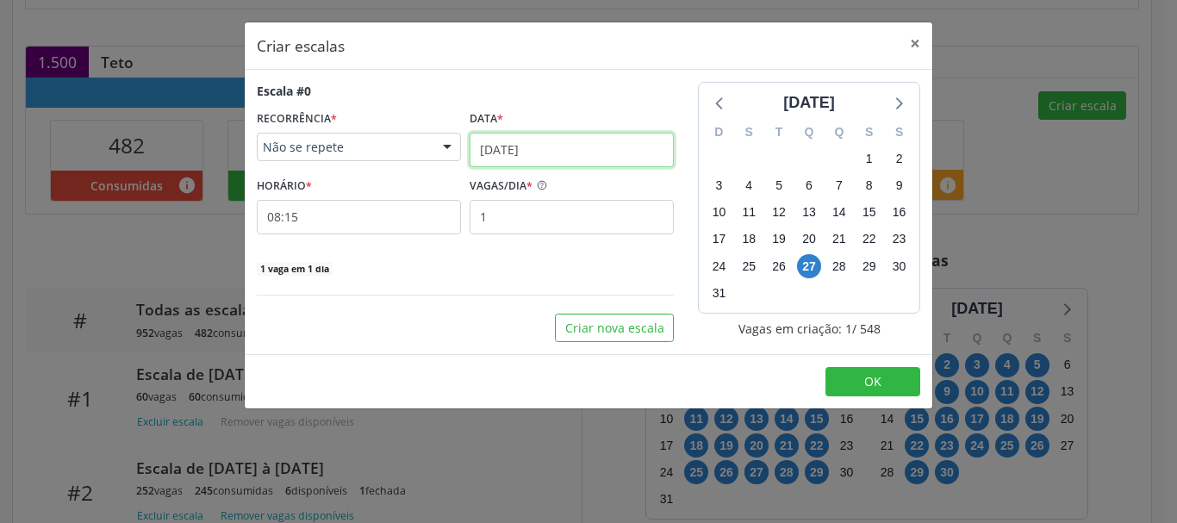
click at [618, 154] on input "27/08/2025" at bounding box center [571, 150] width 204 height 34
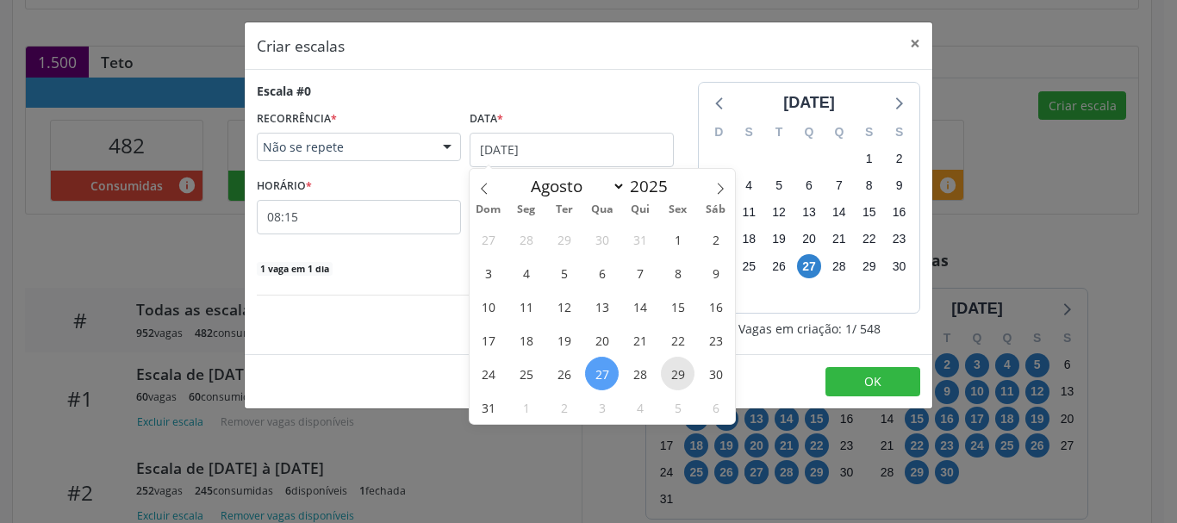
click at [673, 365] on span "29" at bounding box center [678, 374] width 34 height 34
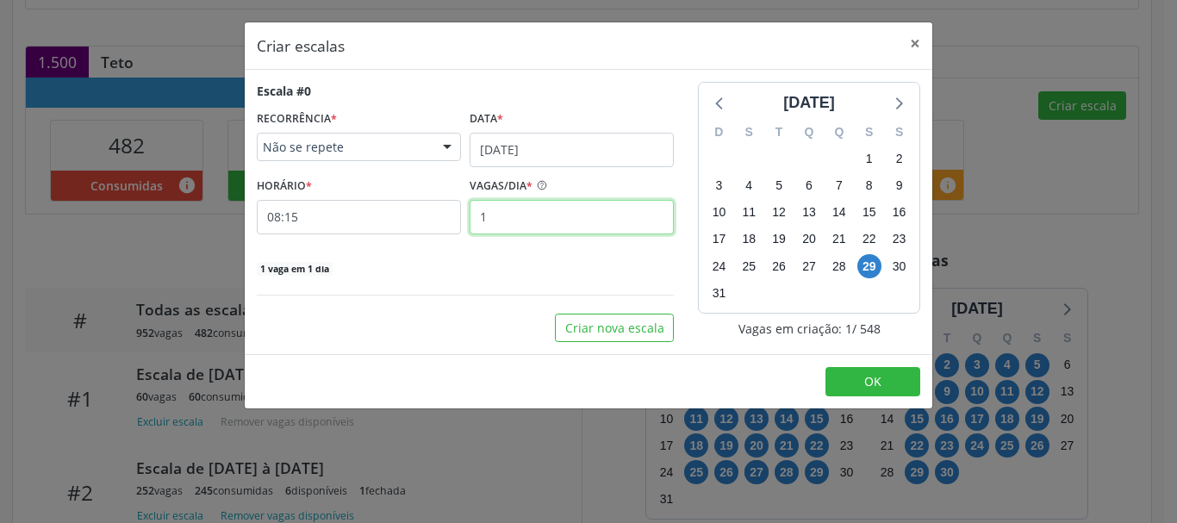
click at [520, 221] on input "1" at bounding box center [571, 217] width 204 height 34
type input "12"
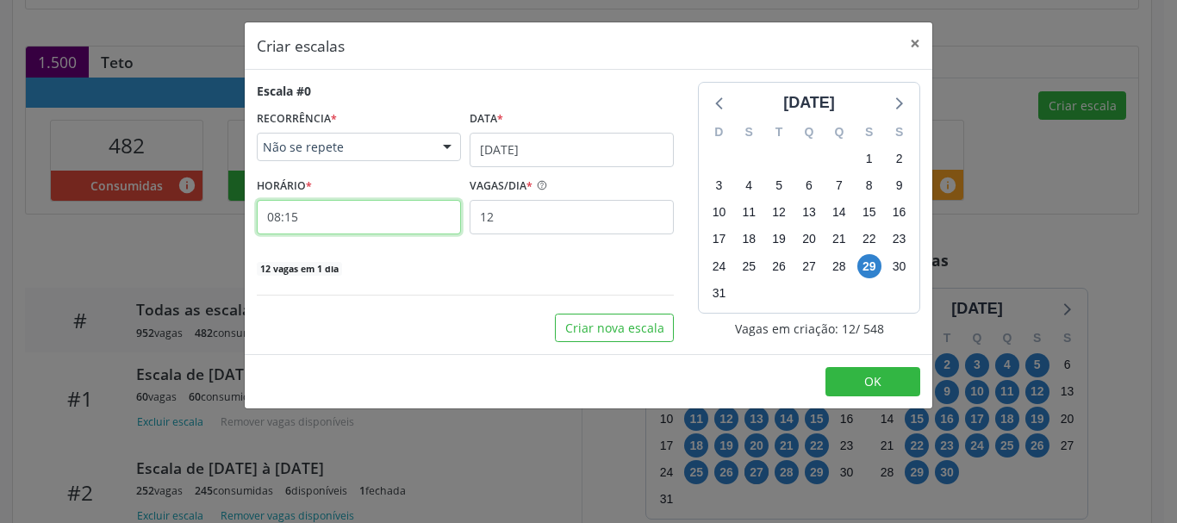
click at [356, 208] on input "08:15" at bounding box center [359, 217] width 204 height 34
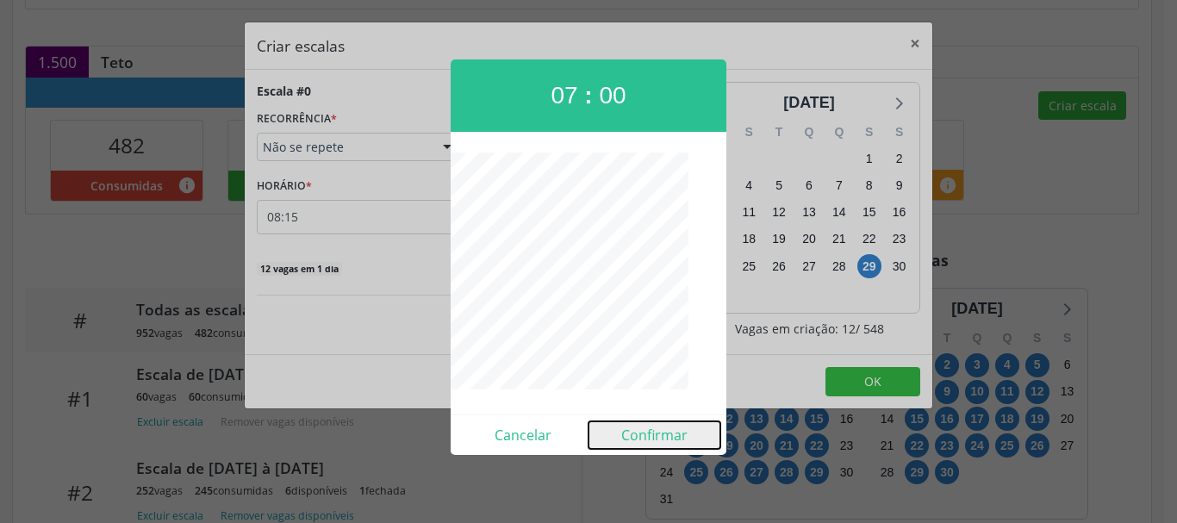
click at [666, 432] on button "Confirmar" at bounding box center [654, 435] width 132 height 28
type input "07:00"
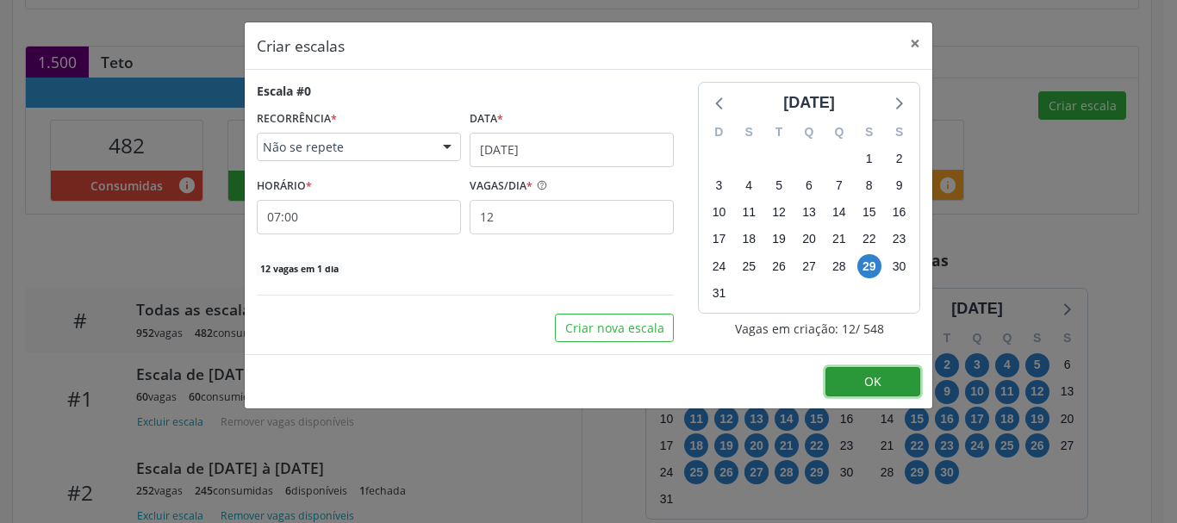
click at [836, 382] on button "OK" at bounding box center [872, 381] width 95 height 29
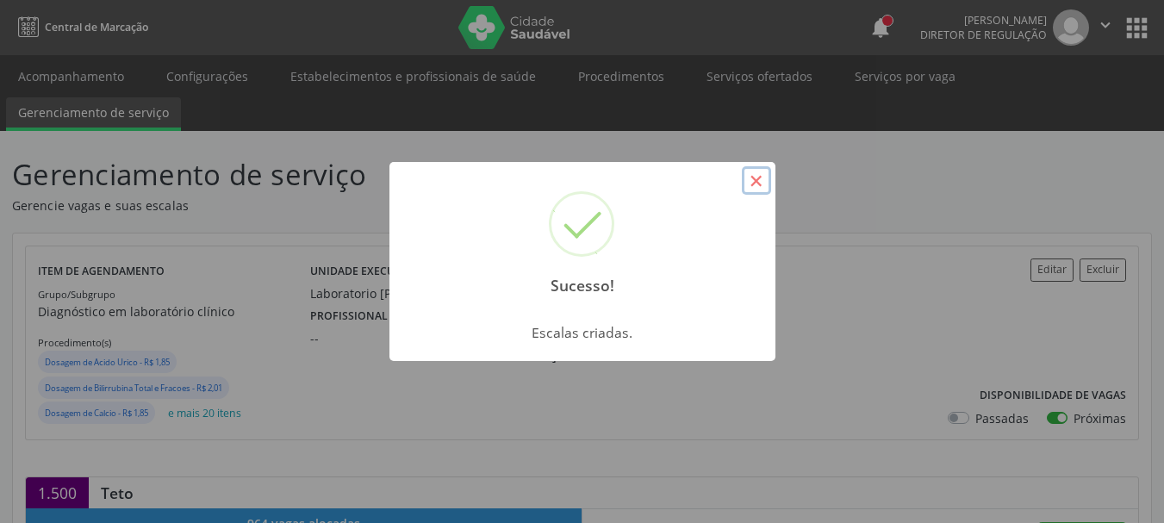
click at [753, 183] on button "×" at bounding box center [756, 180] width 29 height 29
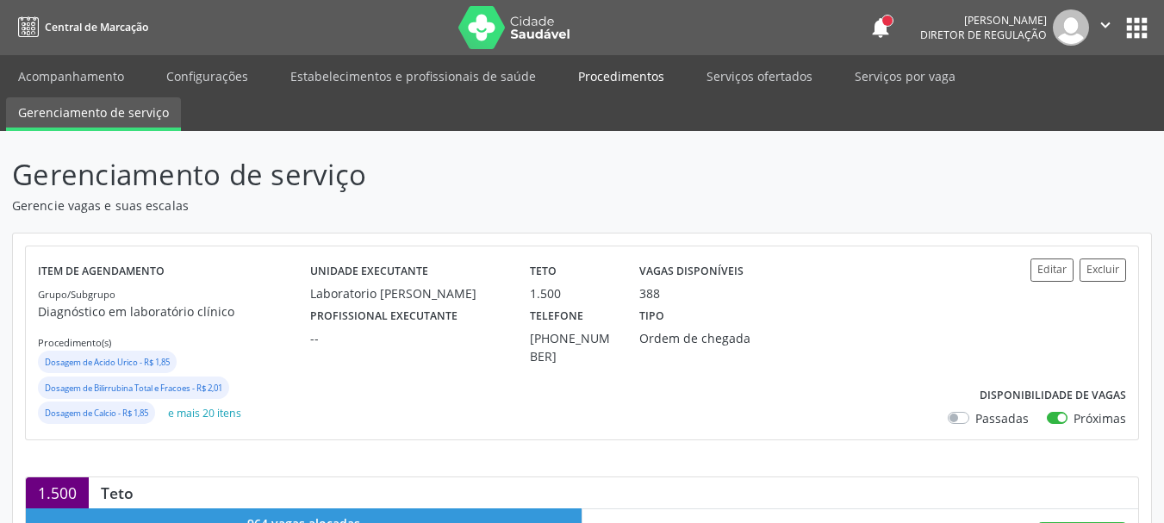
click at [638, 78] on link "Procedimentos" at bounding box center [621, 76] width 110 height 30
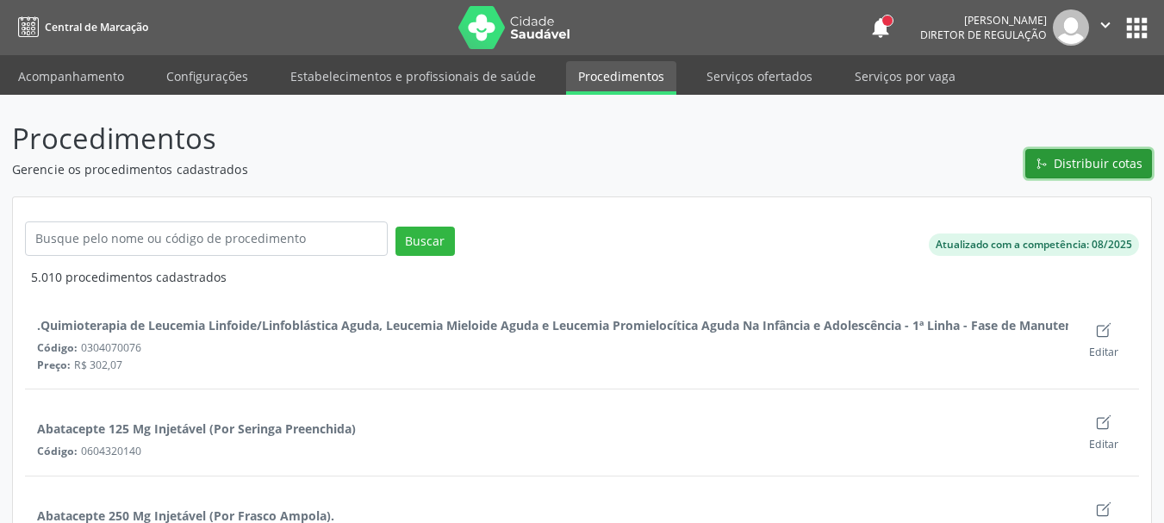
click at [1149, 152] on button "Distribuir cotas" at bounding box center [1088, 163] width 127 height 29
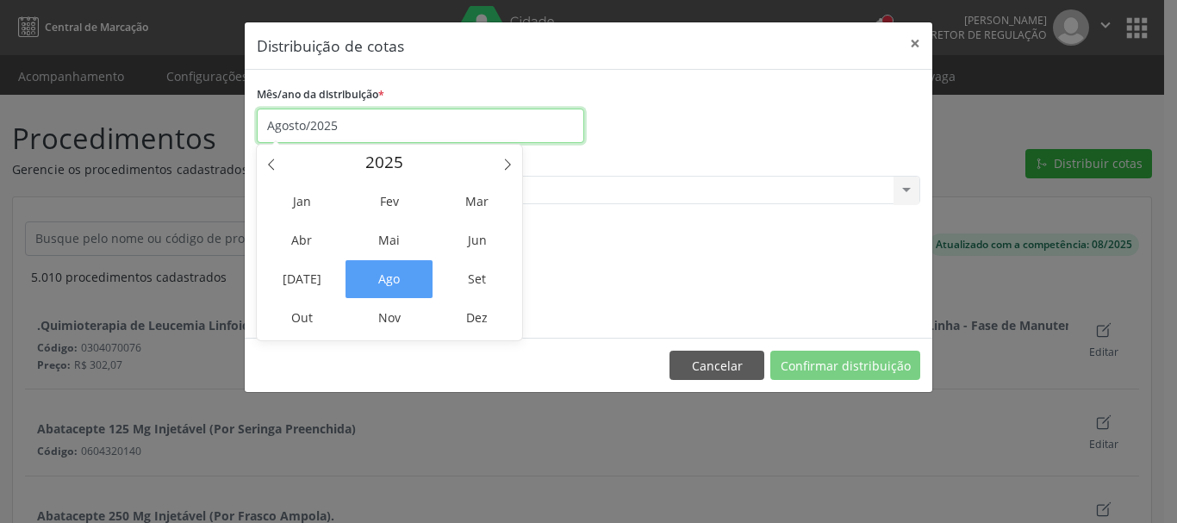
click at [391, 128] on input "Agosto/2025" at bounding box center [420, 126] width 327 height 34
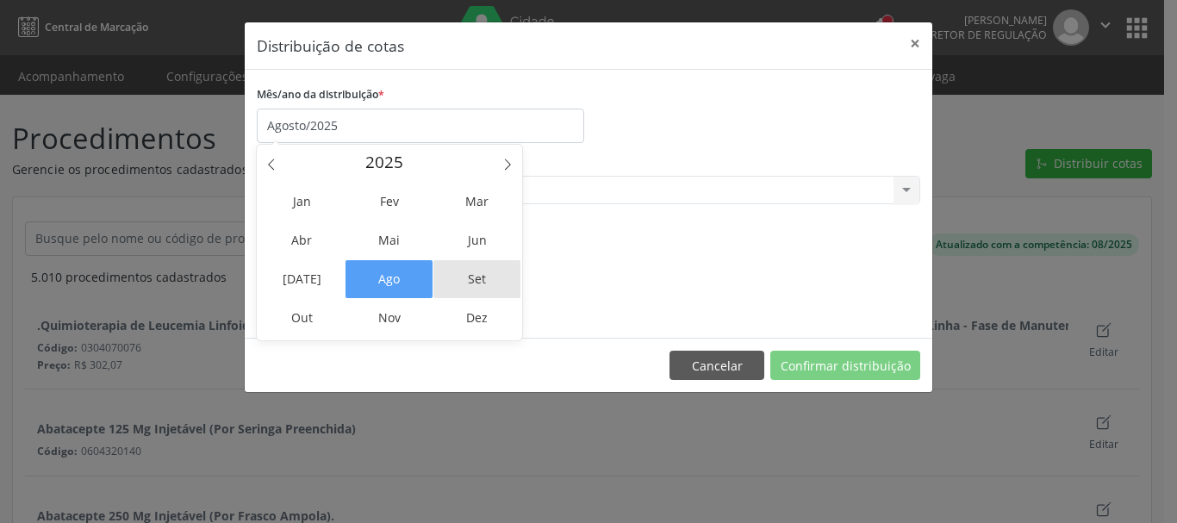
click at [484, 282] on span "Set" at bounding box center [476, 279] width 87 height 38
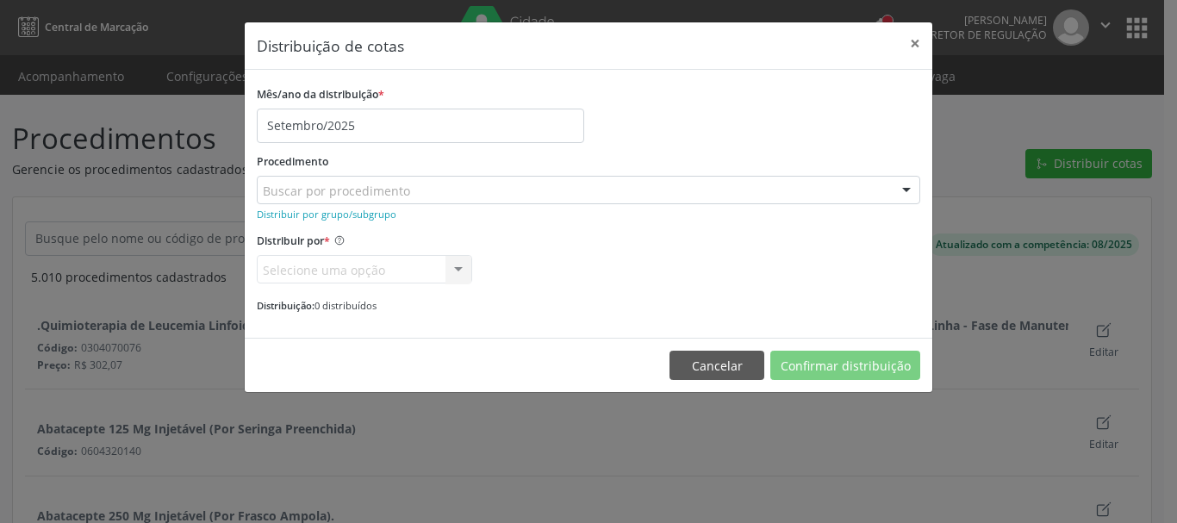
click at [472, 272] on div "Distribuir por * Selecione uma opção Vagas Valor Nenhum resultado encontrado pa…" at bounding box center [364, 255] width 224 height 55
click at [419, 178] on div "Buscar por procedimento" at bounding box center [588, 190] width 663 height 29
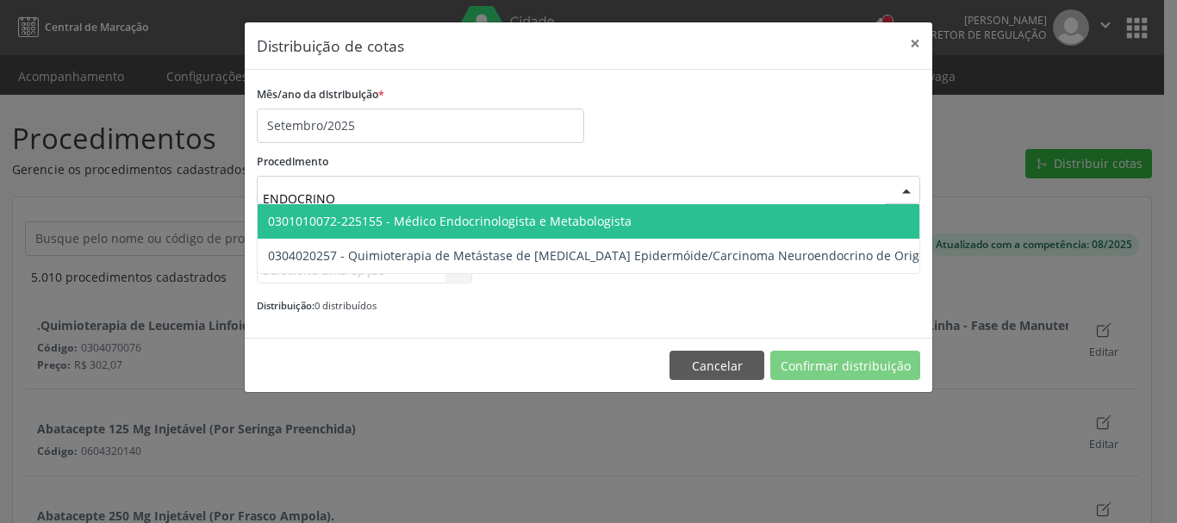
type input "ENDOCRINOL"
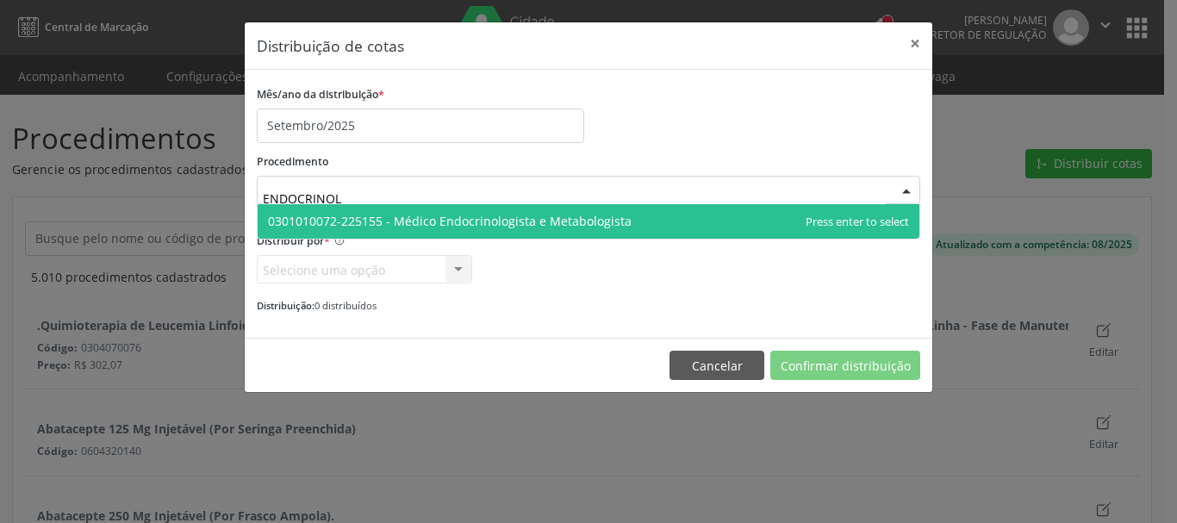
click at [349, 216] on span "0301010072-225155 - Médico Endocrinologista e Metabologista" at bounding box center [450, 221] width 364 height 16
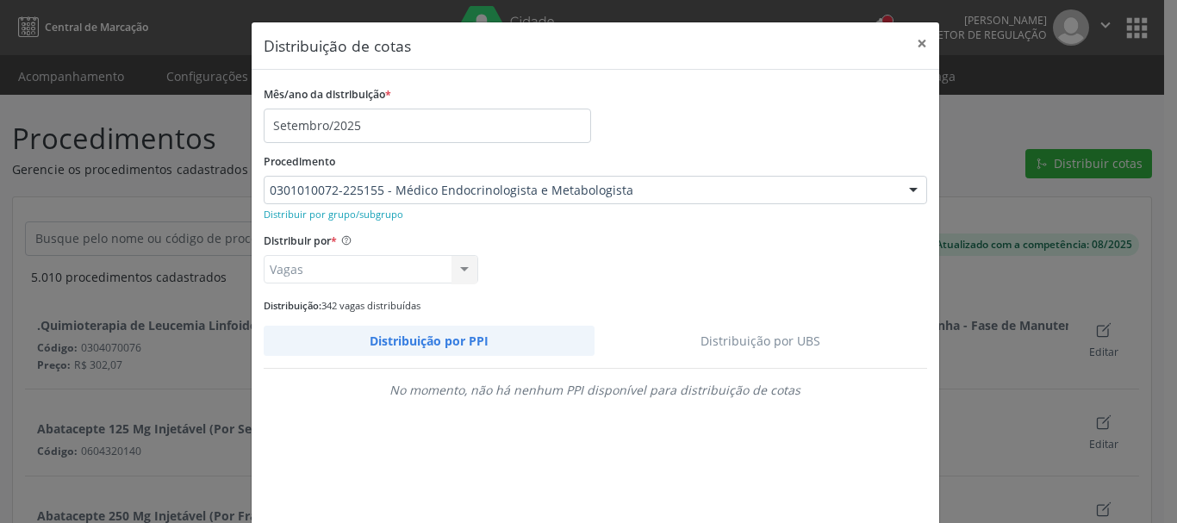
click at [767, 339] on link "Distribuição por UBS" at bounding box center [760, 341] width 333 height 30
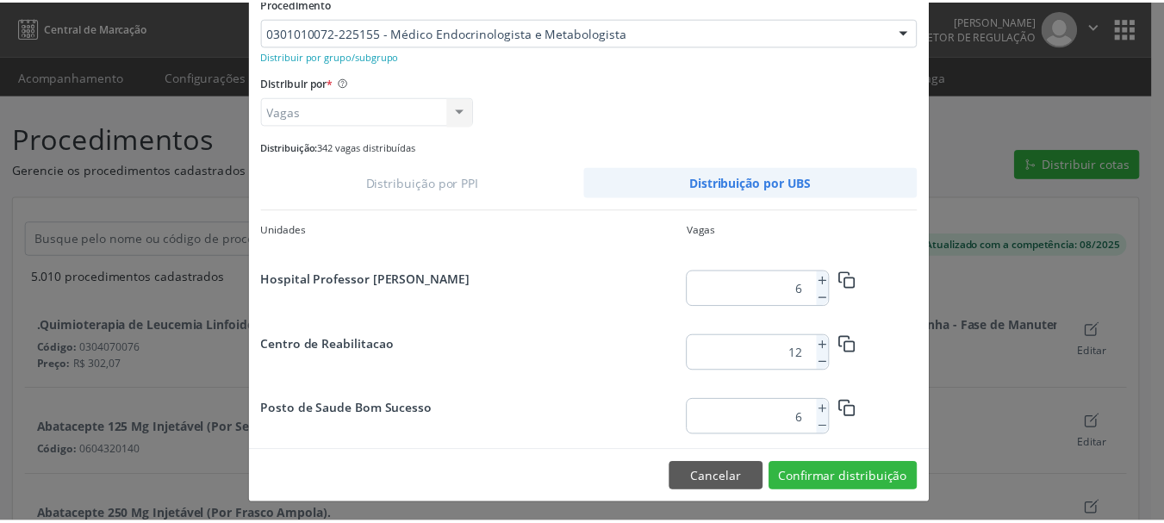
scroll to position [162, 0]
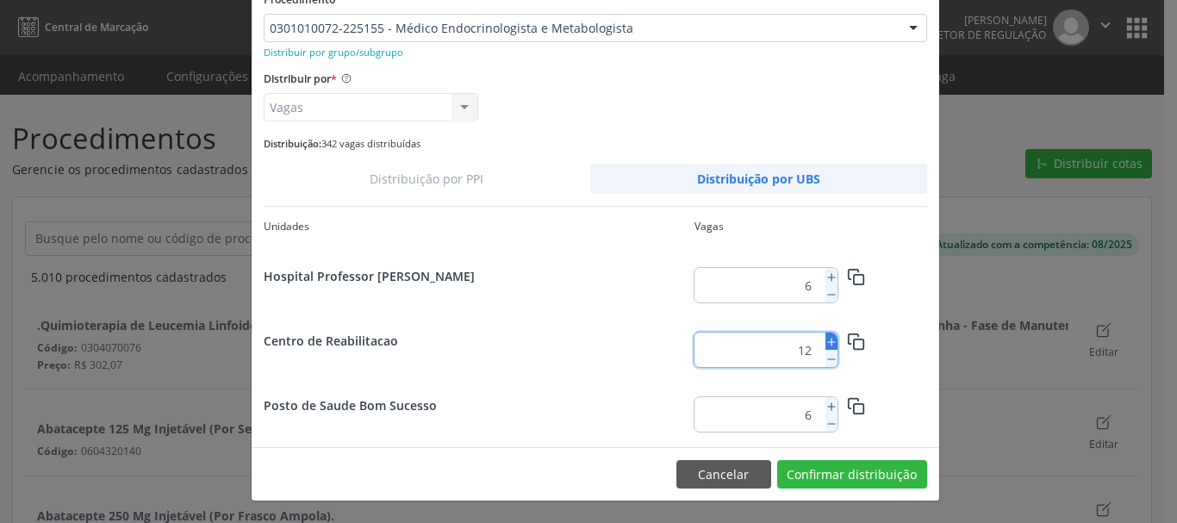
click at [825, 339] on icon at bounding box center [831, 342] width 12 height 12
type input "16"
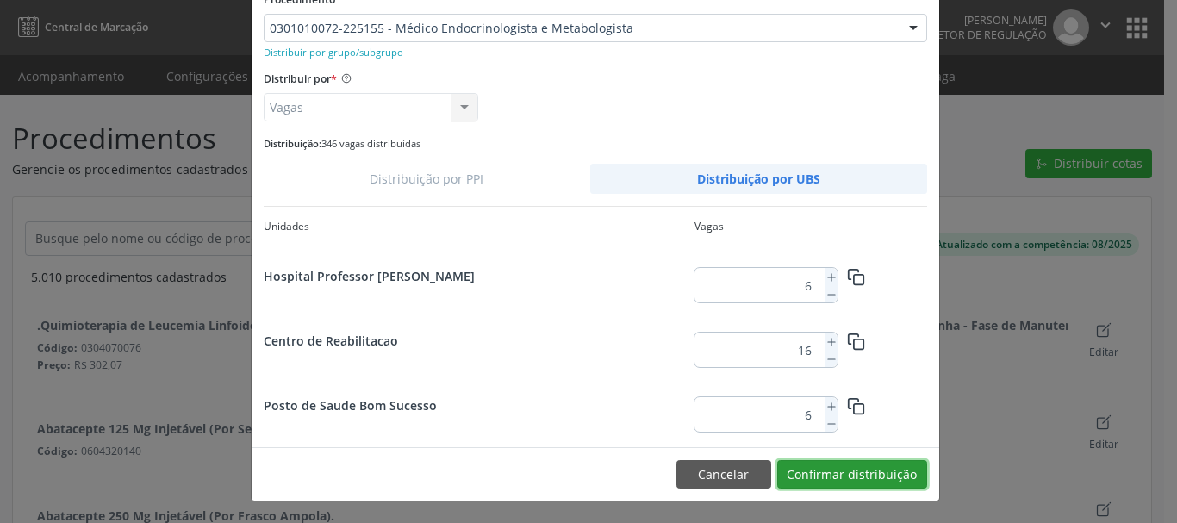
click at [832, 478] on button "Confirmar distribuição" at bounding box center [852, 474] width 150 height 29
